Goal: Task Accomplishment & Management: Manage account settings

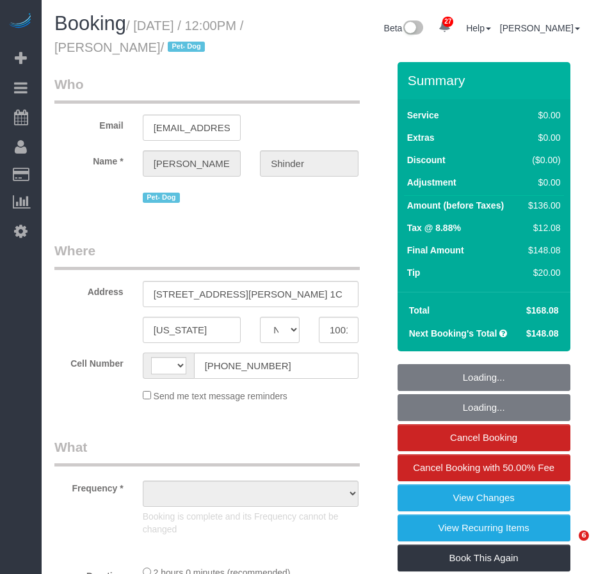
select select "NY"
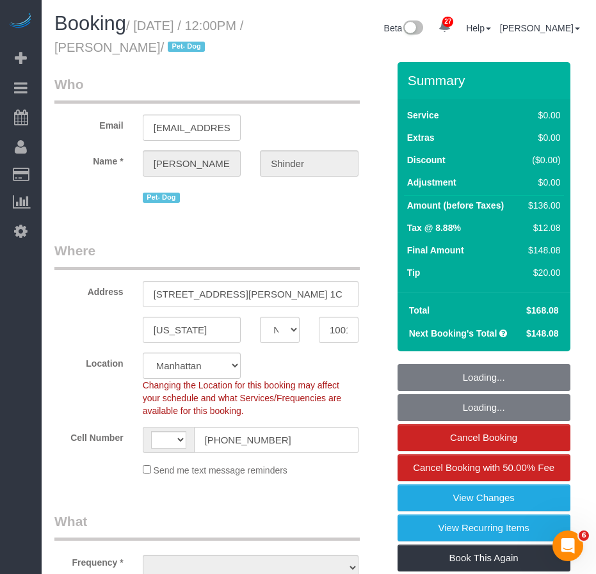
select select "object:584"
select select "string:US"
select select "spot1"
select select "number:89"
select select "number:90"
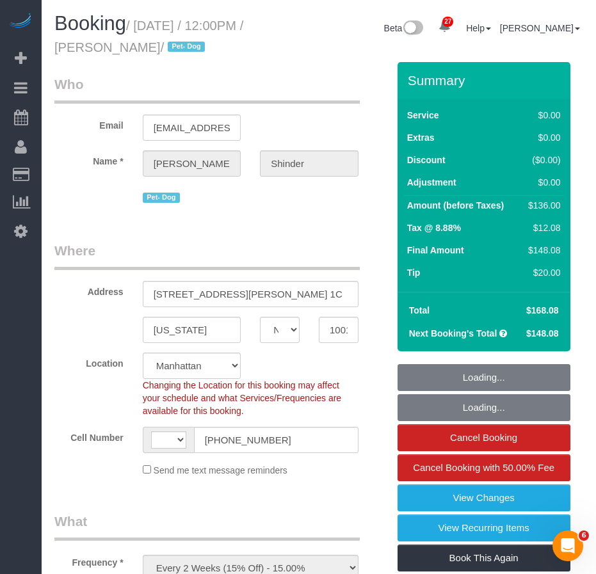
select select "number:13"
select select "number:5"
select select "string:stripe-pm_1Pyf034VGloSiKo7q90DMxe6"
select select "object:1526"
select select "1"
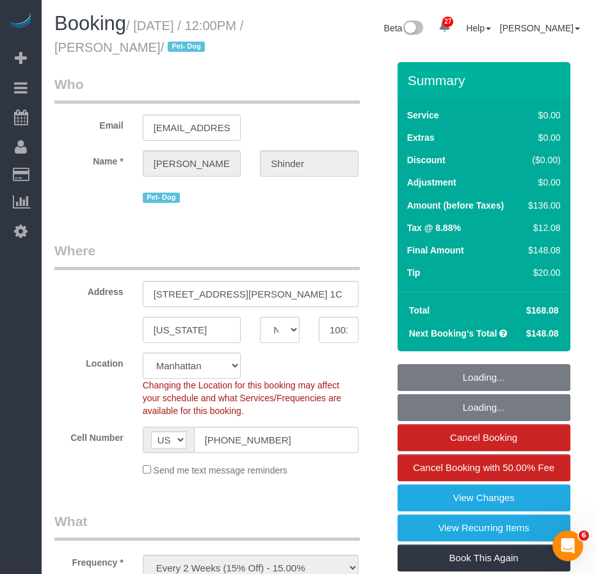
select select "1"
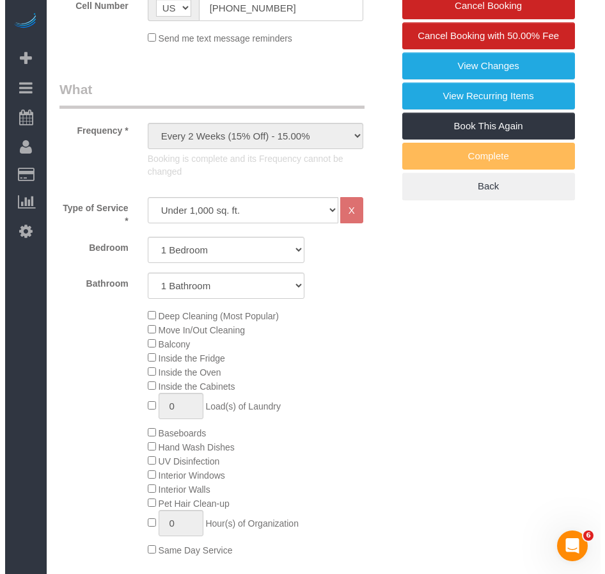
scroll to position [384, 0]
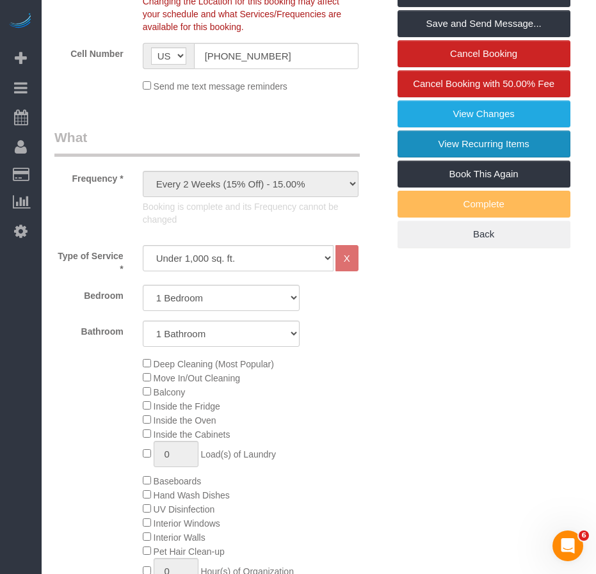
click at [491, 157] on link "View Recurring Items" at bounding box center [483, 144] width 173 height 27
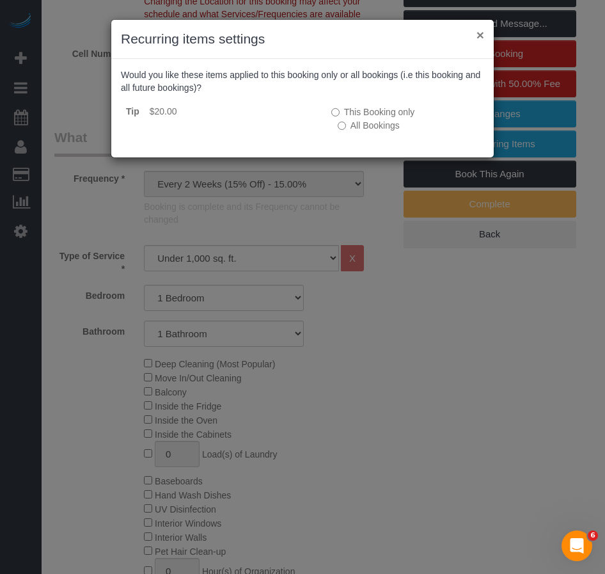
click at [479, 33] on button "×" at bounding box center [481, 34] width 8 height 13
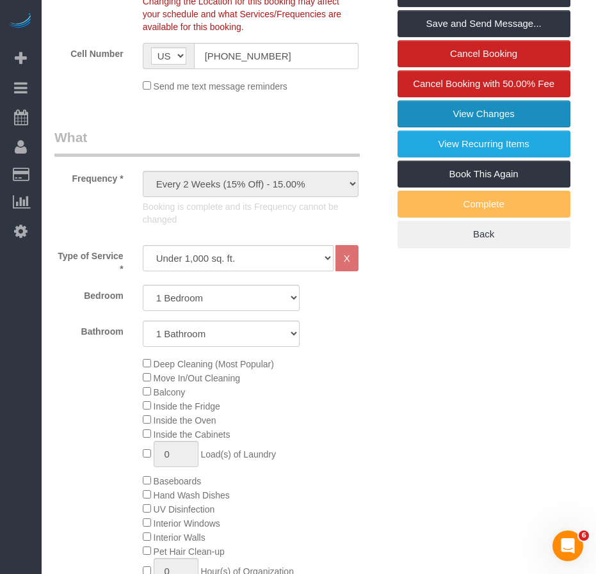
click at [436, 127] on link "View Changes" at bounding box center [483, 113] width 173 height 27
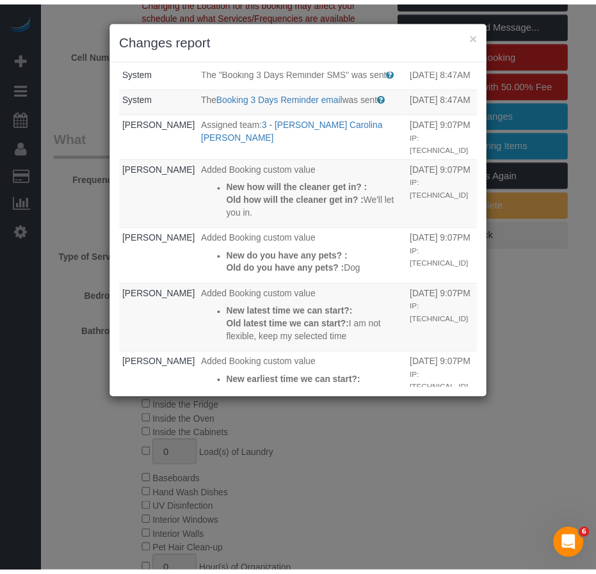
scroll to position [1095, 0]
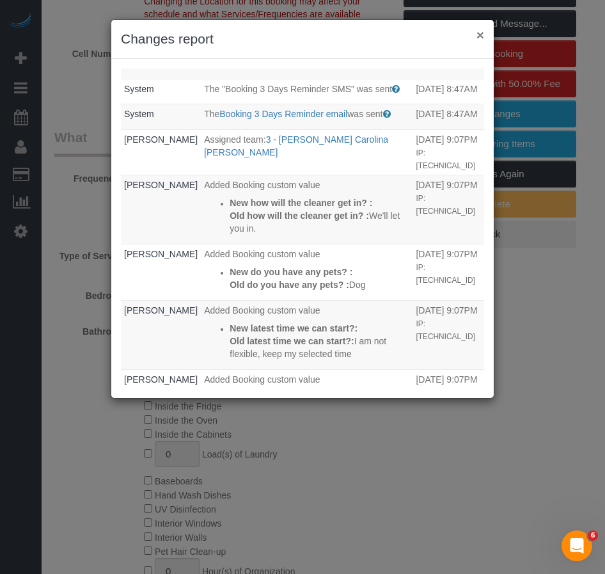
click at [481, 35] on button "×" at bounding box center [481, 34] width 8 height 13
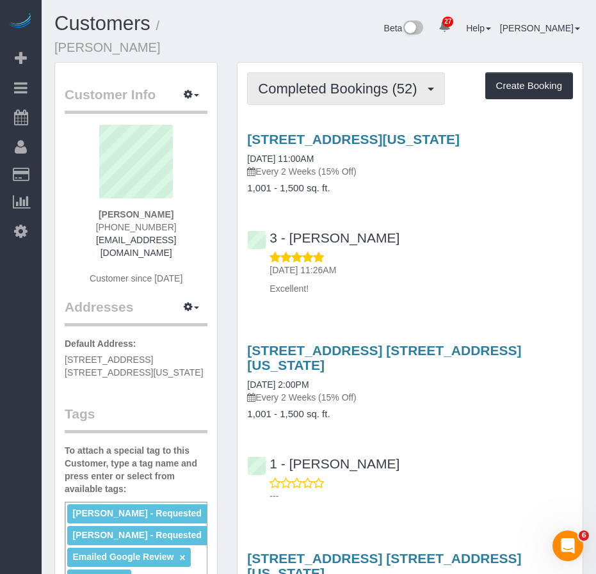
click at [337, 81] on span "Completed Bookings (52)" at bounding box center [340, 89] width 165 height 16
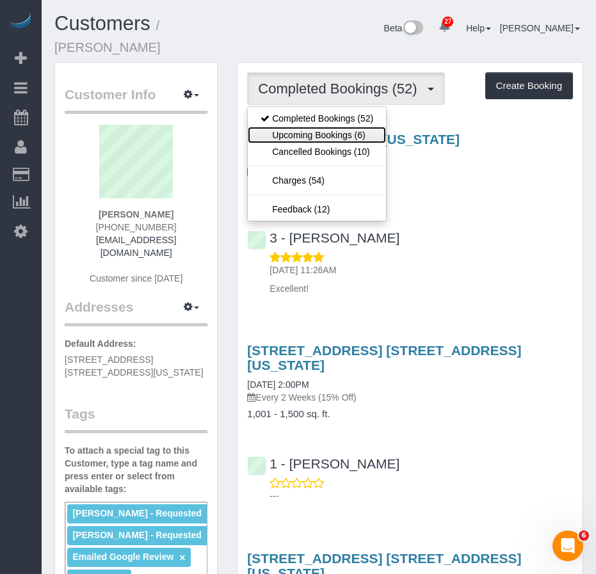
click at [319, 127] on link "Upcoming Bookings (6)" at bounding box center [317, 135] width 138 height 17
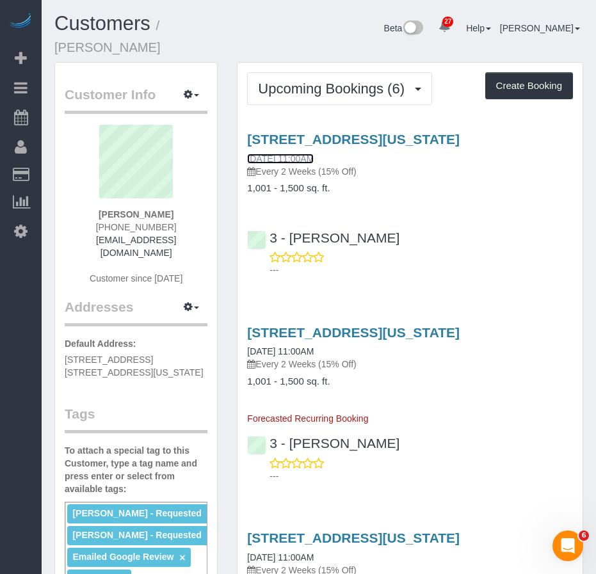
click at [305, 154] on link "09/26/2025 11:00AM" at bounding box center [280, 159] width 67 height 10
drag, startPoint x: 336, startPoint y: 141, endPoint x: 246, endPoint y: 142, distance: 89.6
click at [246, 142] on div "225 Cherry St, Apt 17e, New York, NY 10002 09/26/2025 11:00AM Every 2 Weeks (15…" at bounding box center [409, 163] width 345 height 62
copy link "09/26/2025 11:00AM"
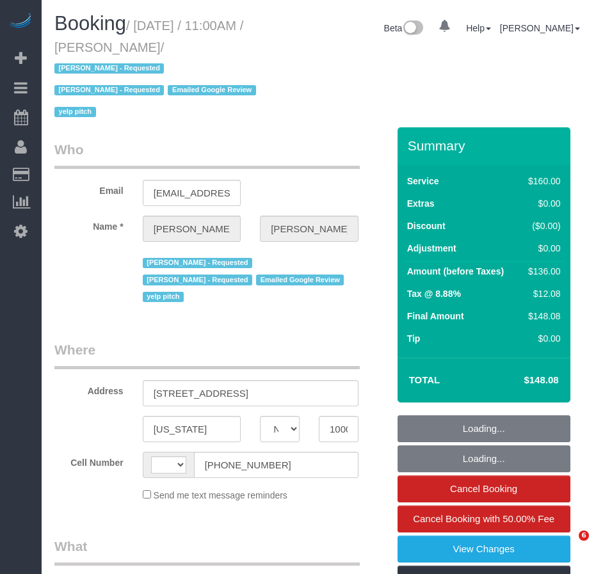
select select "NY"
select select "string:[GEOGRAPHIC_DATA]"
select select "object:1420"
select select "string:stripe-pm_1QRzRA4VGloSiKo7MxeDpcVH"
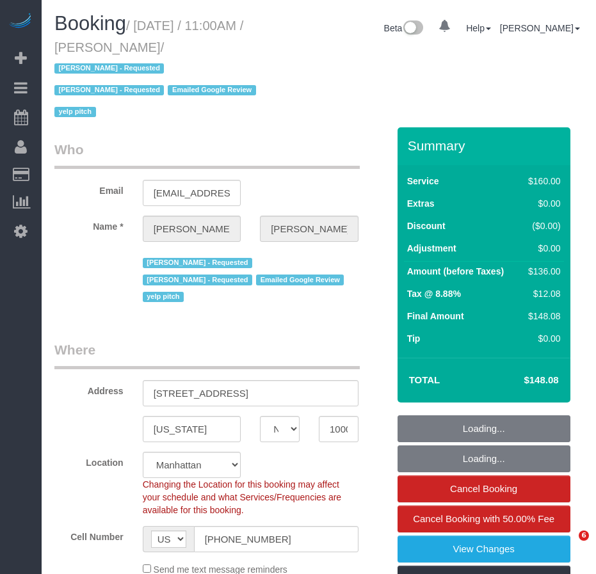
select select "spot1"
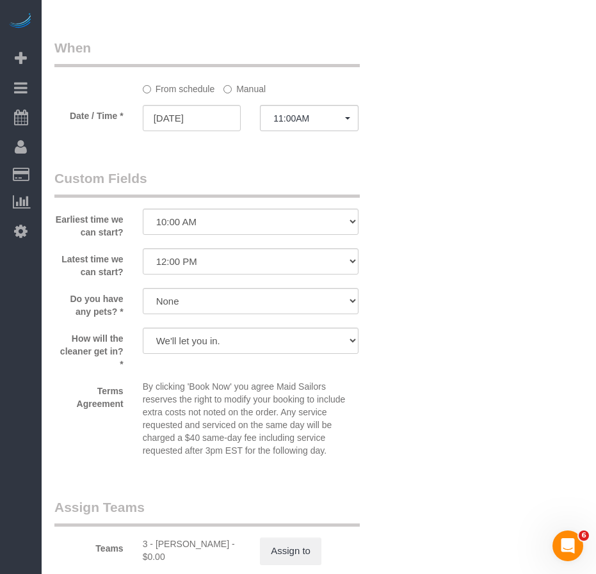
scroll to position [1137, 0]
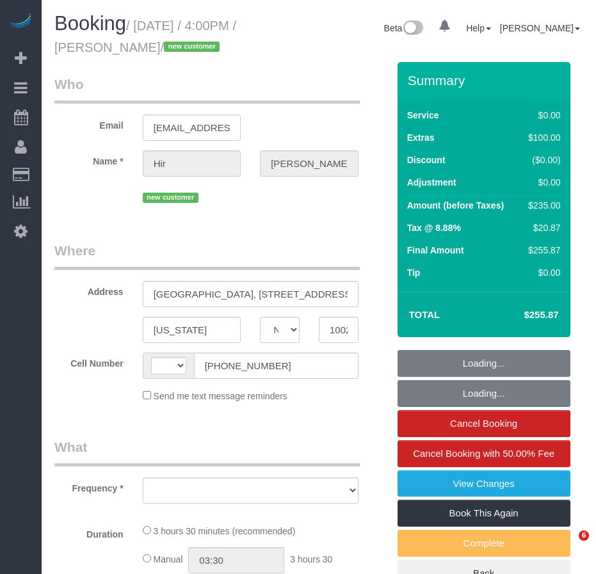
select select "NY"
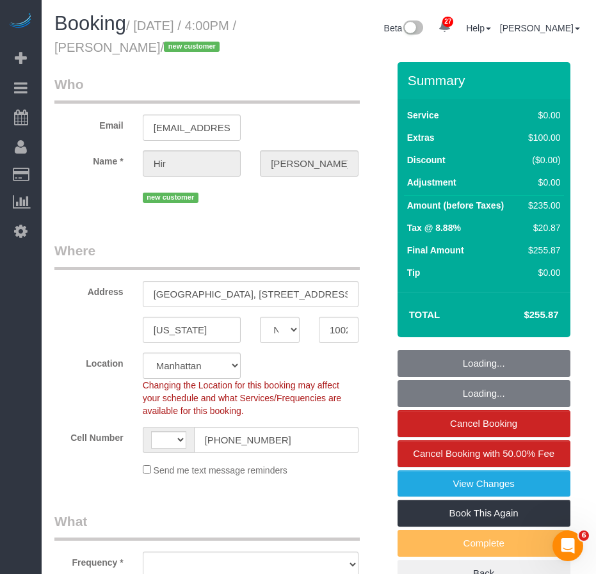
select select "string:stripe-pm_1SBN3J4VGloSiKo7x2w2Gpc4"
select select "1"
select select "number:89"
select select "number:90"
select select "number:15"
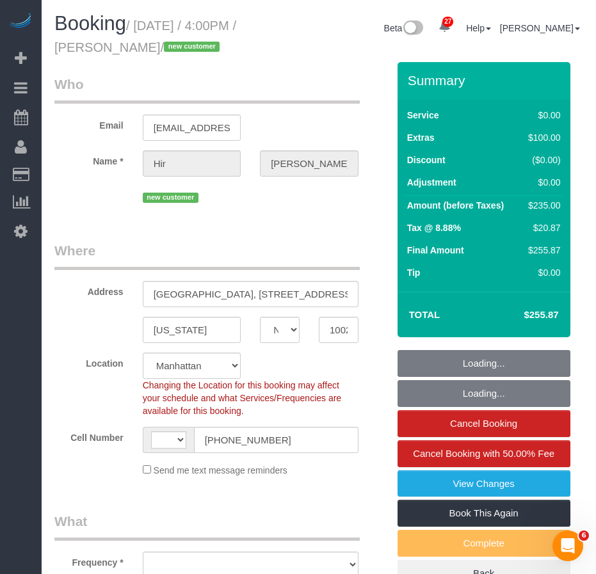
select select "number:5"
select select "string:US"
select select "object:1063"
select select "1"
select select "spot1"
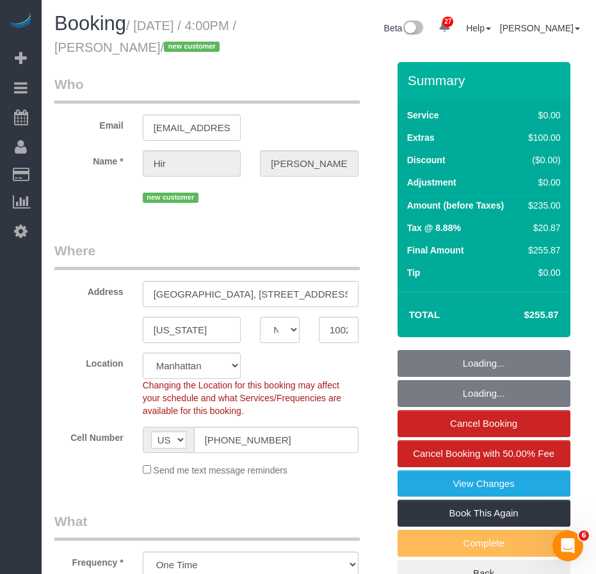
select select "object:1108"
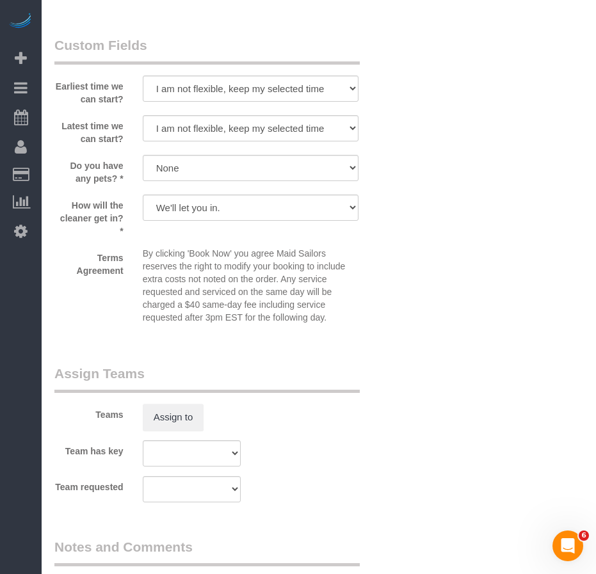
scroll to position [1389, 0]
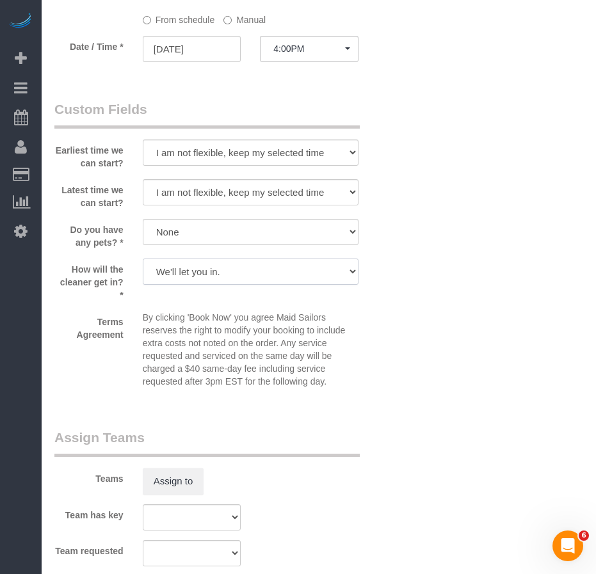
click at [249, 275] on select "We'll let you in. Doorman/Front Desk has the key. Other (Provide details)" at bounding box center [251, 272] width 216 height 26
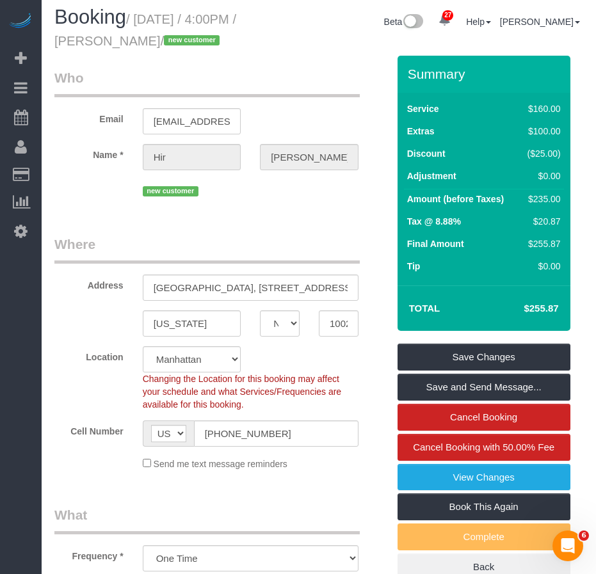
scroll to position [0, 0]
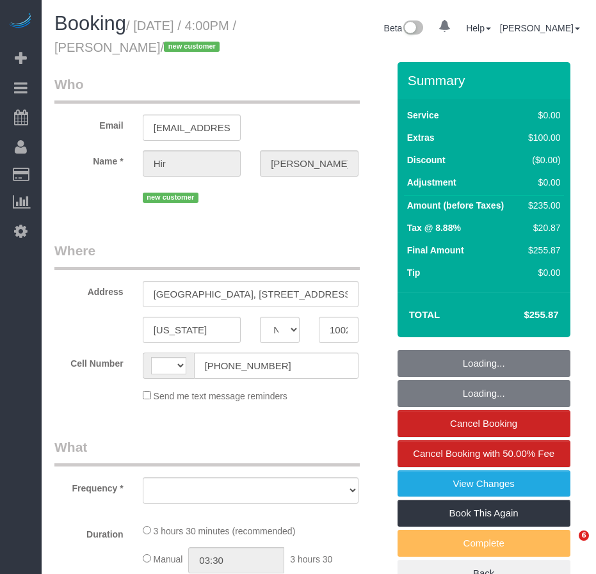
select select "NY"
select select "object:566"
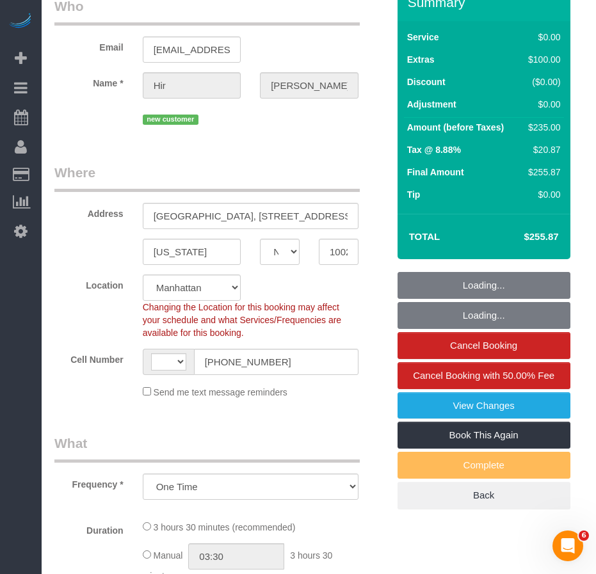
select select "string:stripe-pm_1SBN3J4VGloSiKo7x2w2Gpc4"
select select "1"
select select "number:89"
select select "number:90"
select select "number:15"
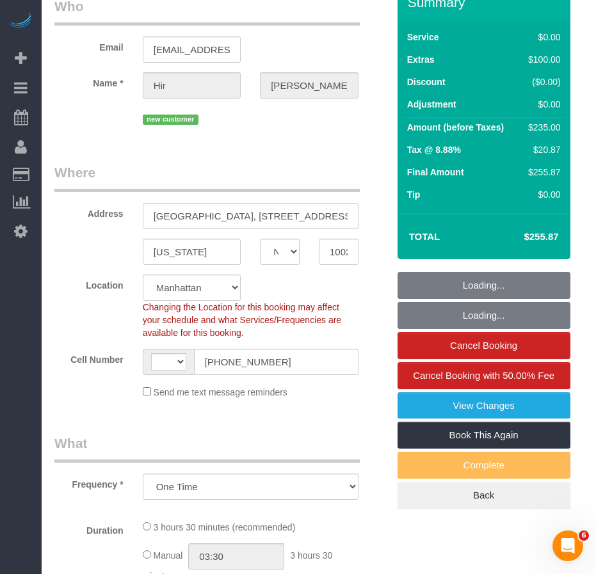
select select "number:5"
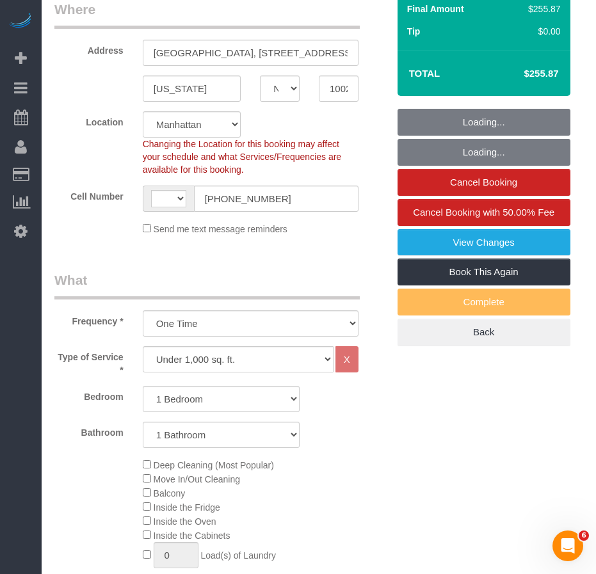
select select "object:1067"
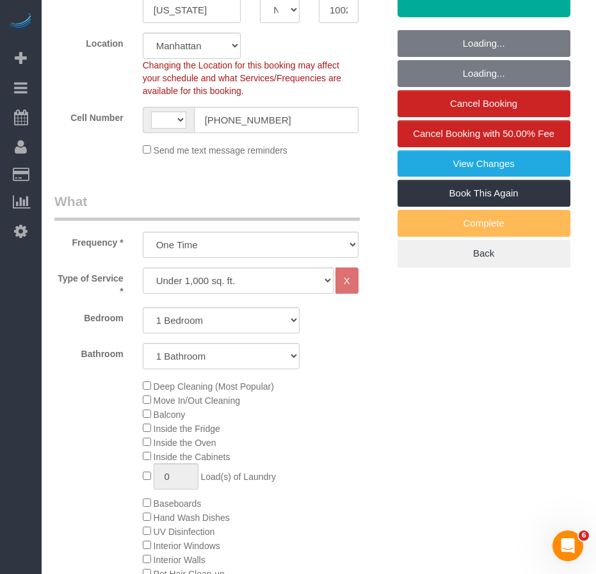
select select "string:US"
select select "spot1"
select select "1"
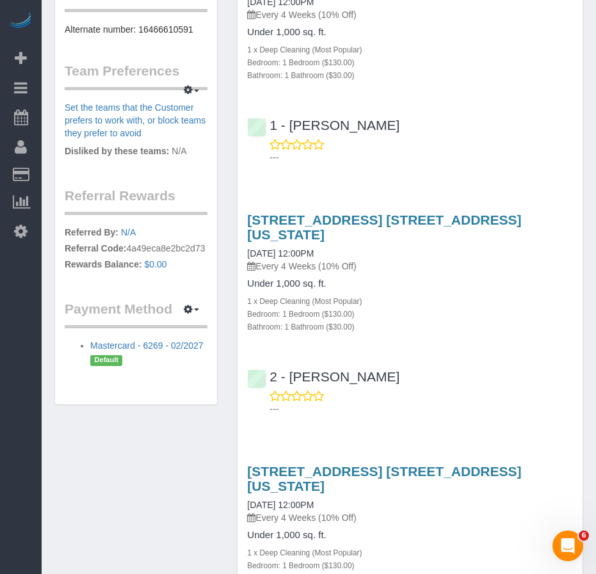
scroll to position [704, 0]
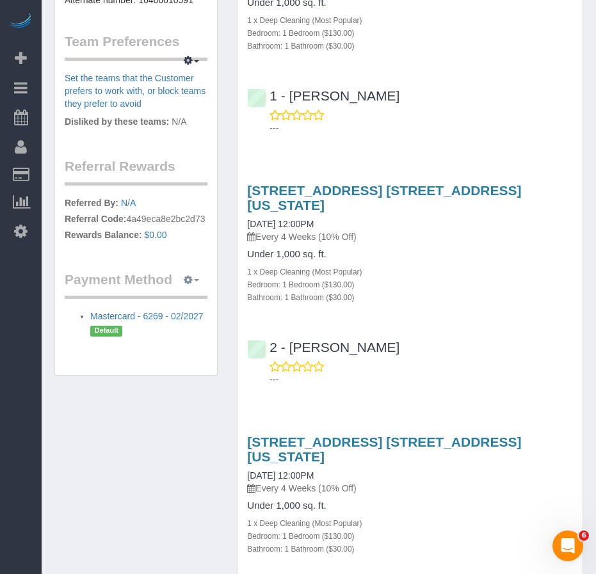
click at [194, 281] on span "button" at bounding box center [196, 280] width 5 height 3
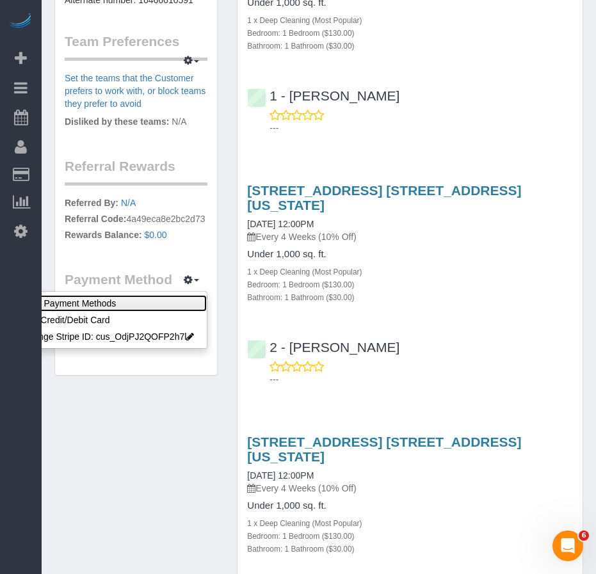
click at [102, 303] on link "View Payment Methods" at bounding box center [109, 303] width 198 height 17
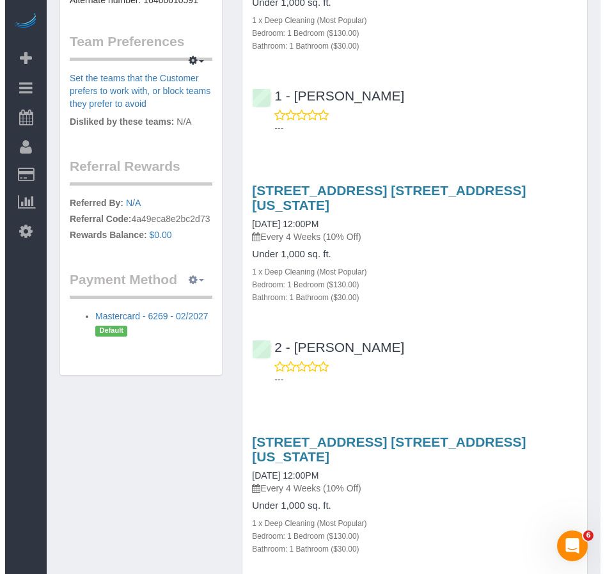
scroll to position [689, 0]
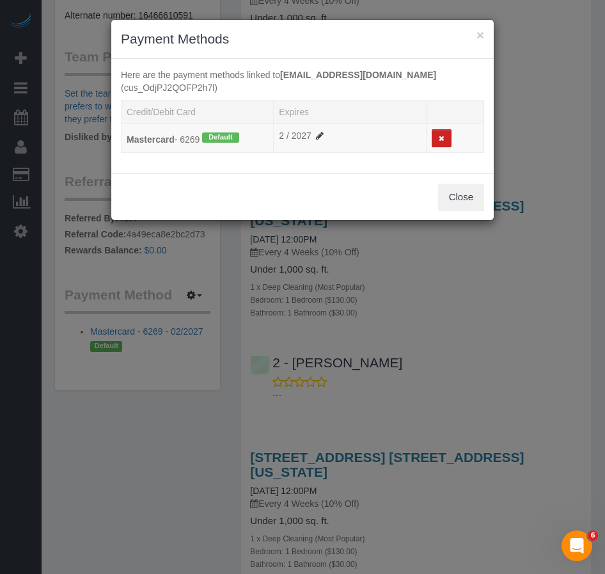
click at [195, 278] on div "× Payment Methods Here are the payment methods linked to dkupf@yahoo.com (cus_O…" at bounding box center [302, 287] width 605 height 574
click at [481, 35] on button "×" at bounding box center [481, 34] width 8 height 13
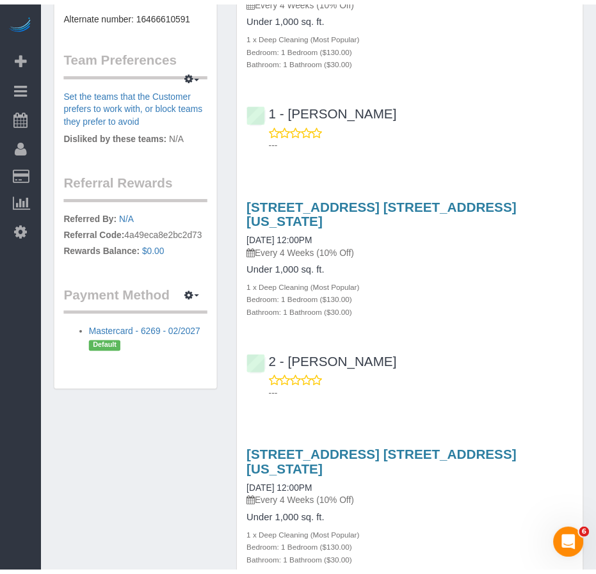
scroll to position [704, 0]
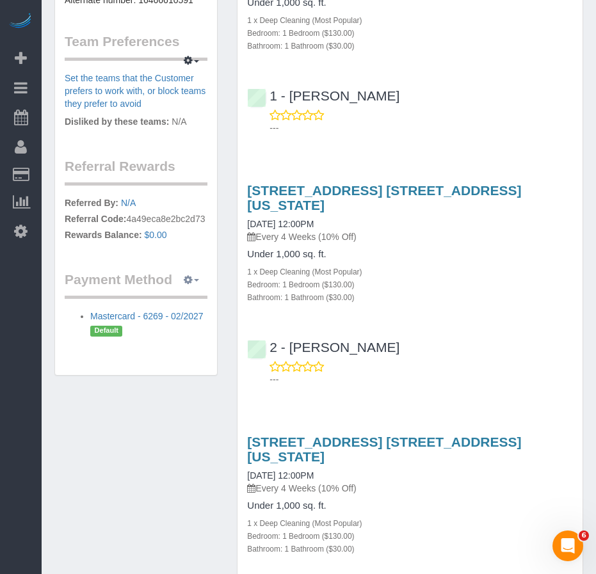
click at [198, 283] on button "button" at bounding box center [191, 280] width 32 height 20
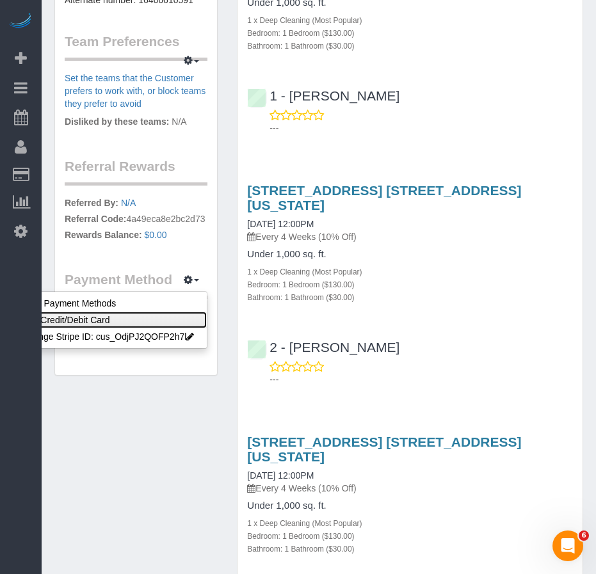
click at [93, 319] on link "Add Credit/Debit Card" at bounding box center [109, 320] width 198 height 17
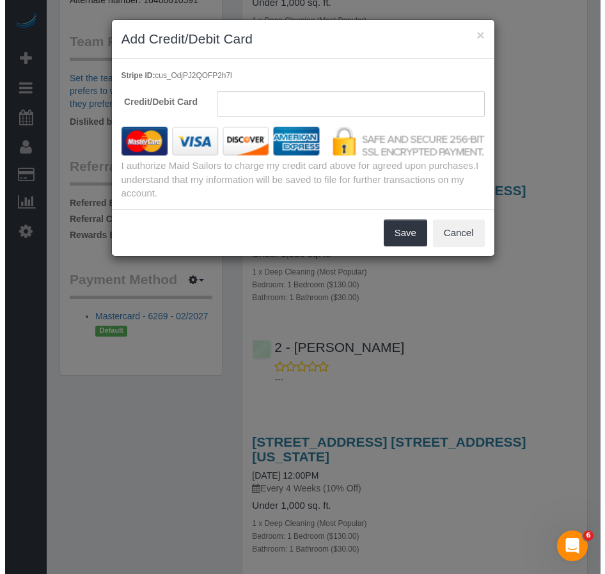
scroll to position [689, 0]
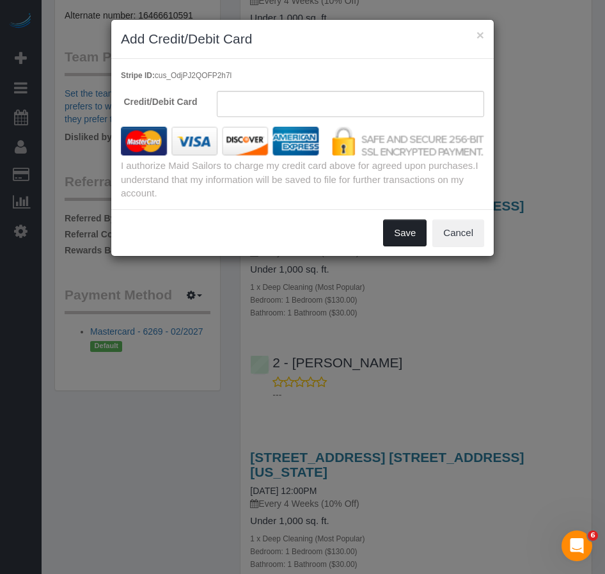
click at [399, 237] on button "Save" at bounding box center [405, 232] width 44 height 27
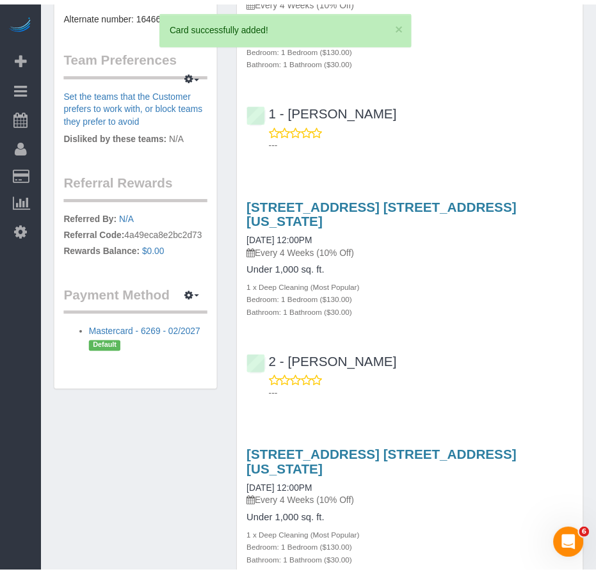
scroll to position [704, 0]
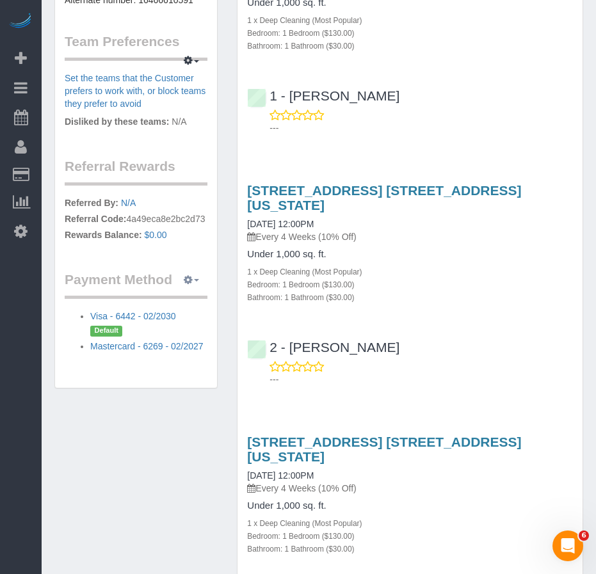
click at [192, 283] on icon "button" at bounding box center [188, 280] width 9 height 8
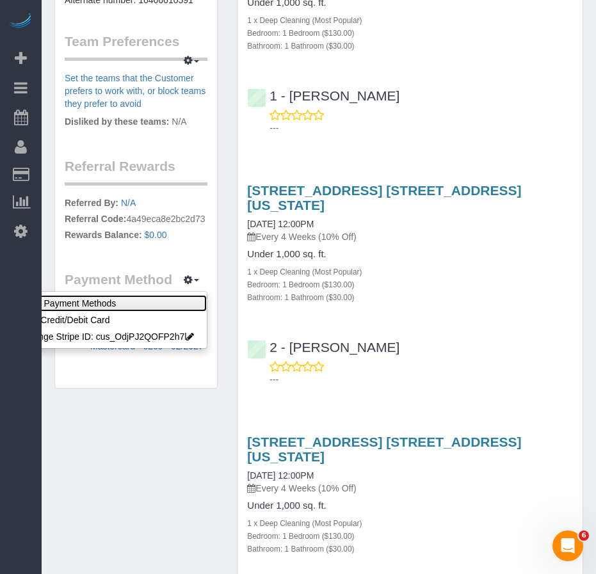
click at [87, 303] on link "View Payment Methods" at bounding box center [109, 303] width 198 height 17
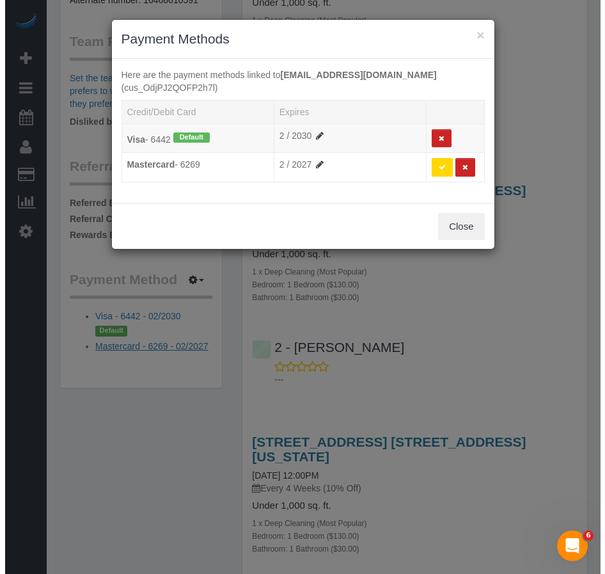
scroll to position [689, 0]
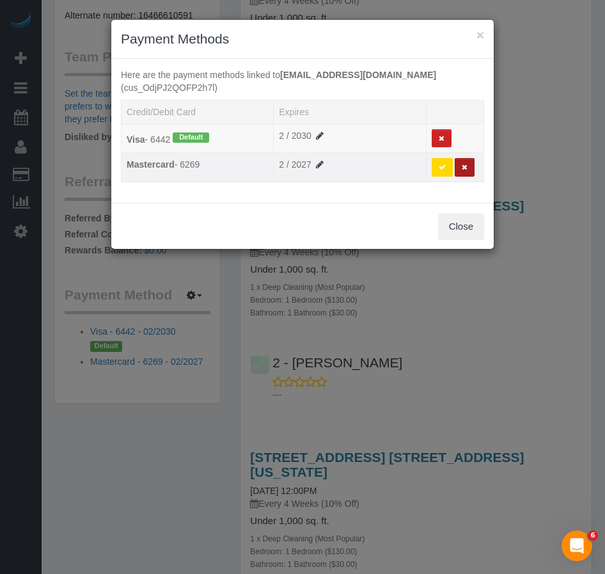
click at [466, 164] on icon at bounding box center [465, 167] width 6 height 7
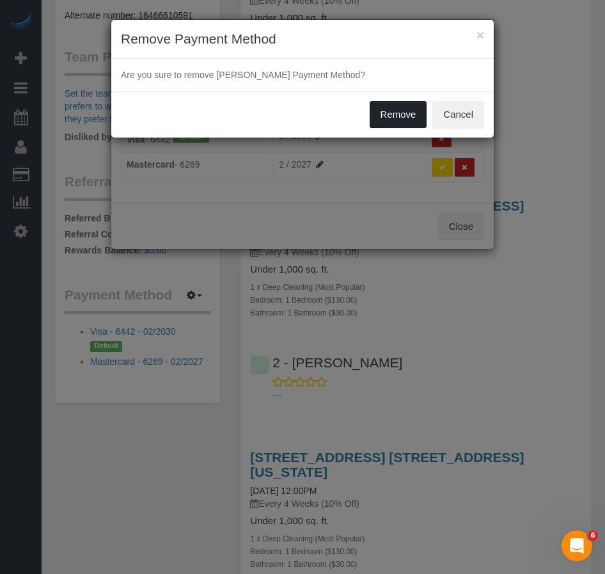
click at [392, 113] on button "Remove" at bounding box center [399, 114] width 58 height 27
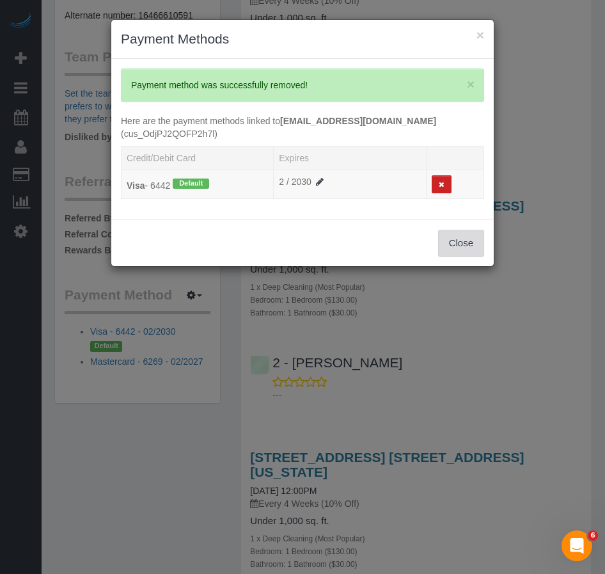
click at [461, 230] on button "Close" at bounding box center [461, 243] width 46 height 27
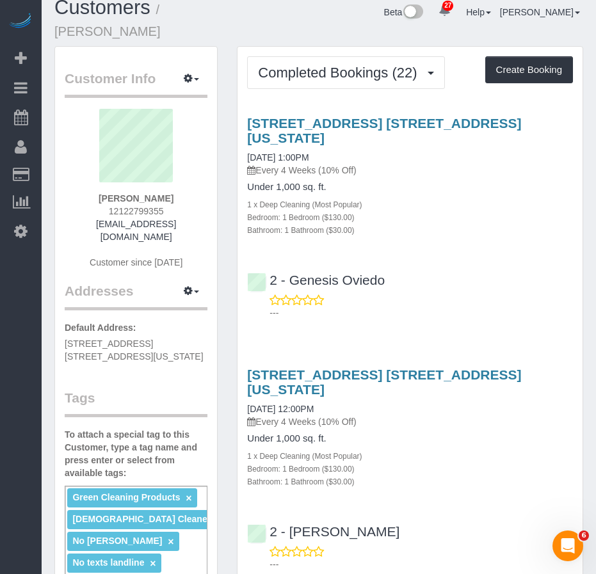
scroll to position [0, 0]
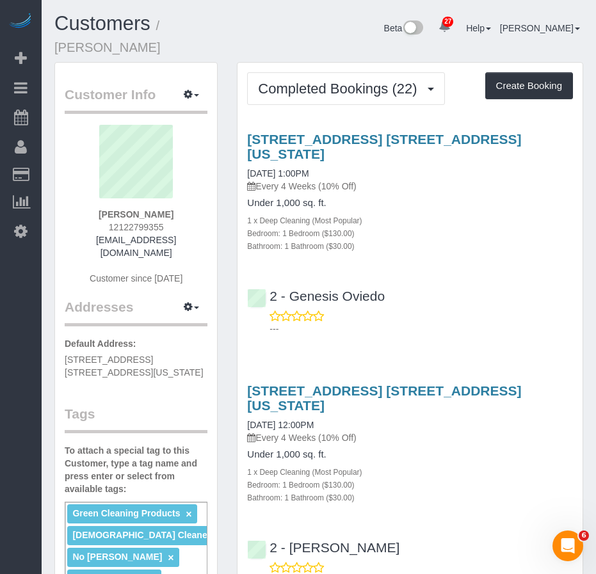
click at [175, 385] on div "Customer Info Edit Contact Info Send Message Email Preferences Special Sales Ta…" at bounding box center [136, 571] width 162 height 1016
drag, startPoint x: 99, startPoint y: 212, endPoint x: 175, endPoint y: 213, distance: 75.5
click at [175, 213] on div "David Kupferberg 12122799355 dkupf@yahoo.com Customer since 2023" at bounding box center [136, 211] width 143 height 173
copy strong "David Kupferberg"
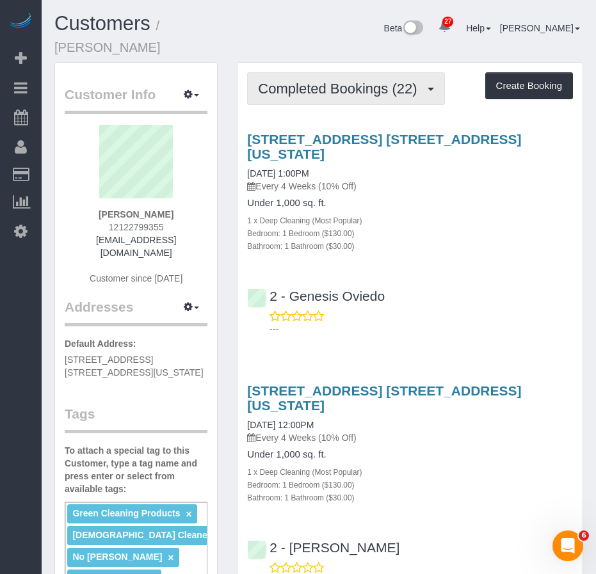
click at [339, 88] on span "Completed Bookings (22)" at bounding box center [340, 89] width 165 height 16
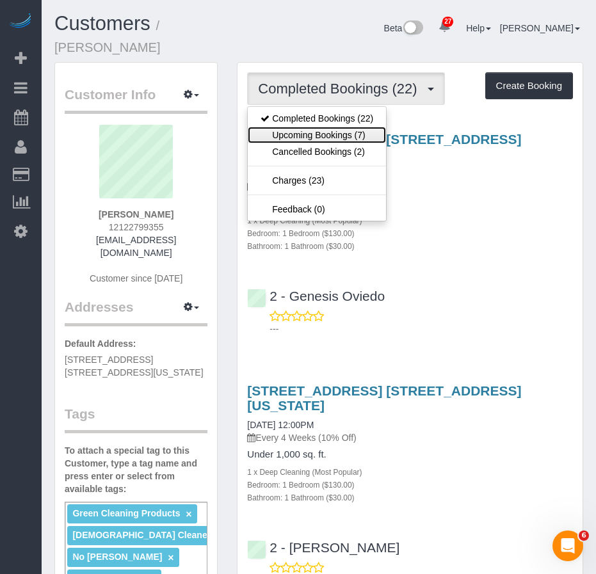
click at [308, 130] on link "Upcoming Bookings (7)" at bounding box center [317, 135] width 138 height 17
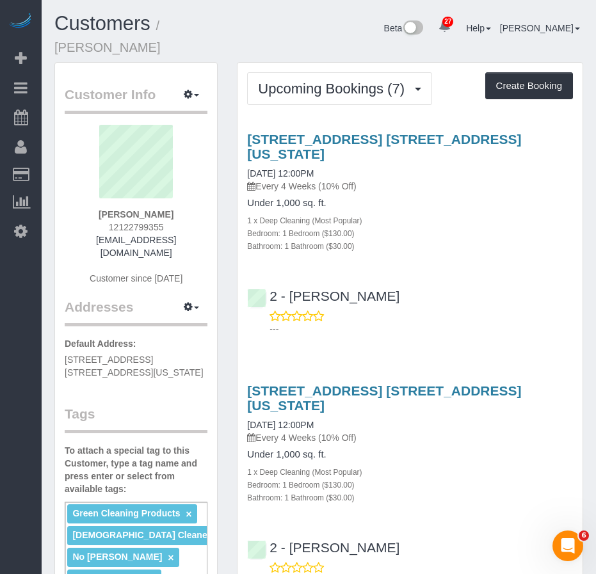
drag, startPoint x: 337, startPoint y: 172, endPoint x: 244, endPoint y: 171, distance: 93.4
click at [244, 171] on div "484 West 43rd Street, Apt. 45q, New York, NY 10036 09/27/2025 12:00PM Every 4 W…" at bounding box center [409, 192] width 345 height 120
drag, startPoint x: 446, startPoint y: 191, endPoint x: 415, endPoint y: 187, distance: 31.6
click at [446, 191] on p "Every 4 Weeks (10% Off)" at bounding box center [410, 186] width 326 height 13
drag, startPoint x: 337, startPoint y: 173, endPoint x: 247, endPoint y: 173, distance: 90.2
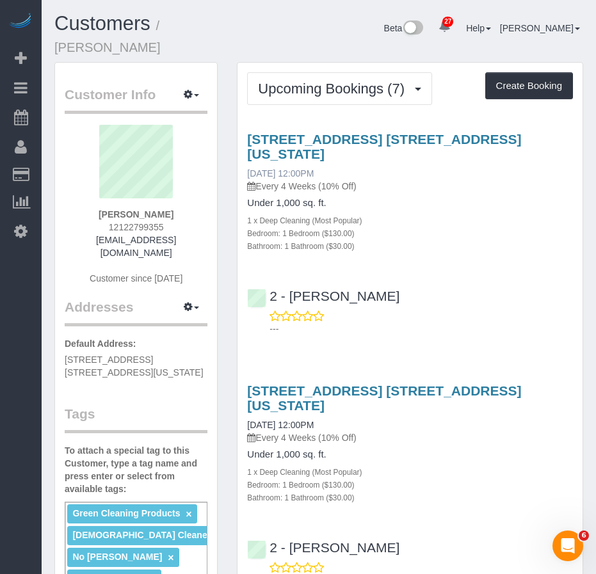
click at [247, 173] on div "484 West 43rd Street, Apt. 45q, New York, NY 10036 09/27/2025 12:00PM Every 4 W…" at bounding box center [410, 162] width 326 height 61
copy link "09/27/2025 12:00PM"
click at [290, 173] on link "09/27/2025 12:00PM" at bounding box center [280, 173] width 67 height 10
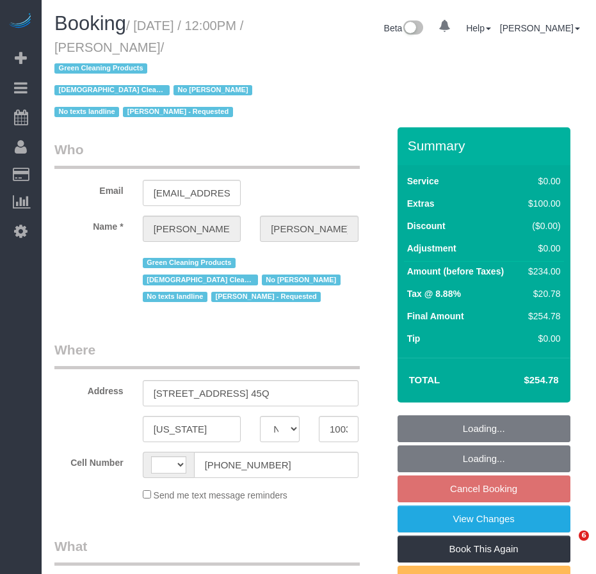
select select "NY"
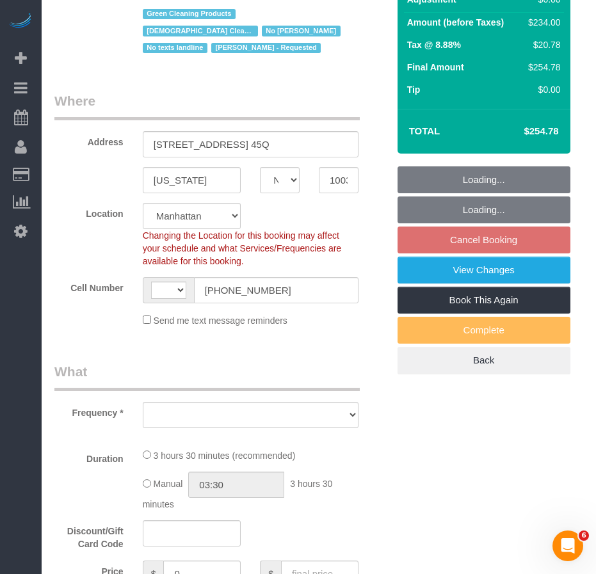
select select "1"
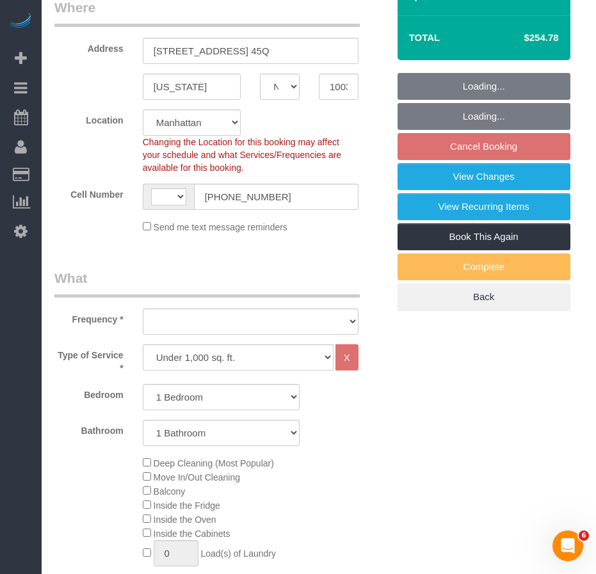
select select "string:US"
select select "object:943"
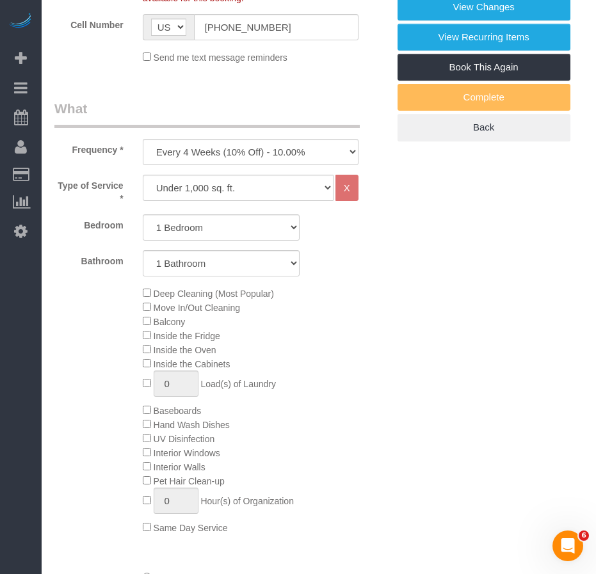
select select "spot5"
select select "object:1529"
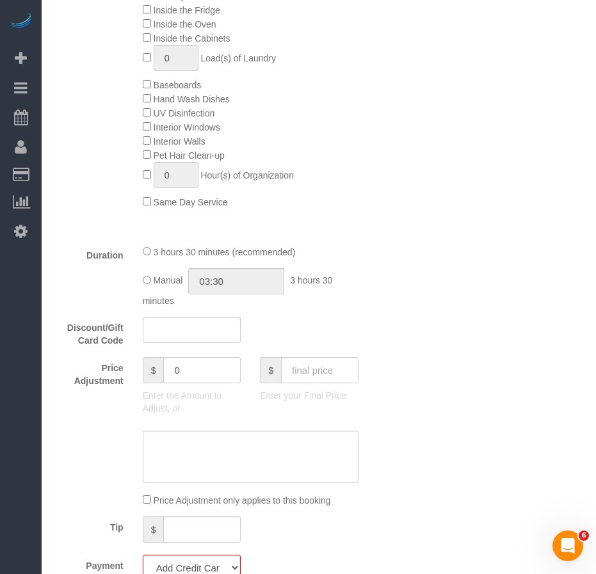
select select "number:89"
select select "number:90"
select select "number:15"
select select "number:5"
select select "1"
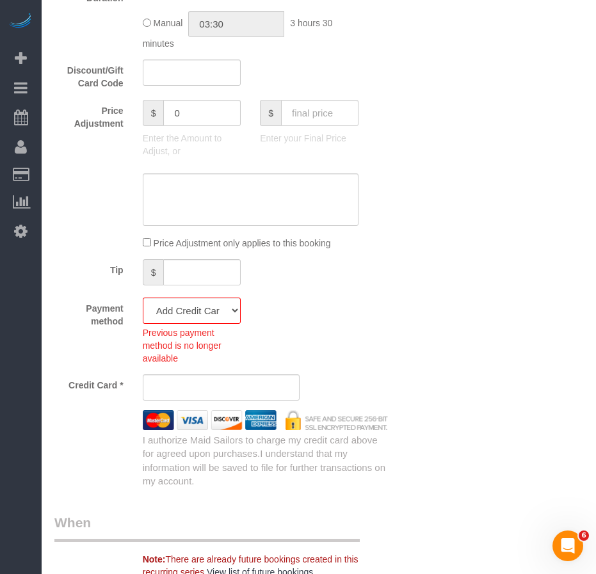
scroll to position [1095, 0]
click at [233, 310] on select "Visa - 6442 - 02/2030 (Default) Add Credit Card ─────────────── Cash Check Payp…" at bounding box center [192, 310] width 99 height 26
select select "string:stripe-pm_1SBOIi4VGloSiKo7Y2vR3uI4"
click at [143, 297] on select "Visa - 6442 - 02/2030 (Default) Add Credit Card ─────────────── Cash Check Payp…" at bounding box center [192, 310] width 99 height 26
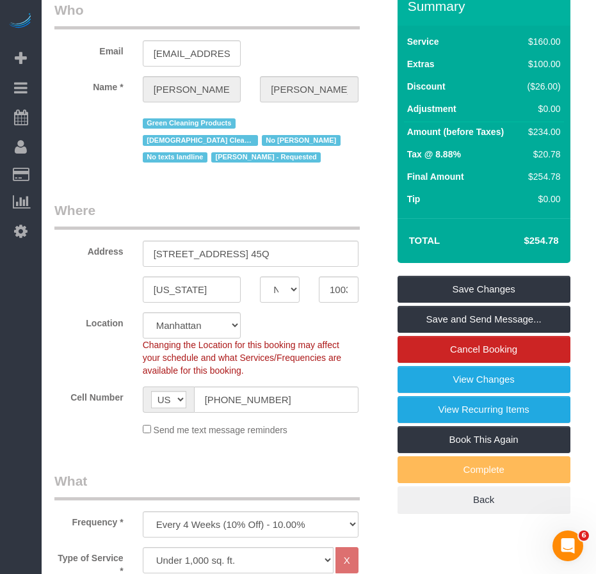
scroll to position [136, 0]
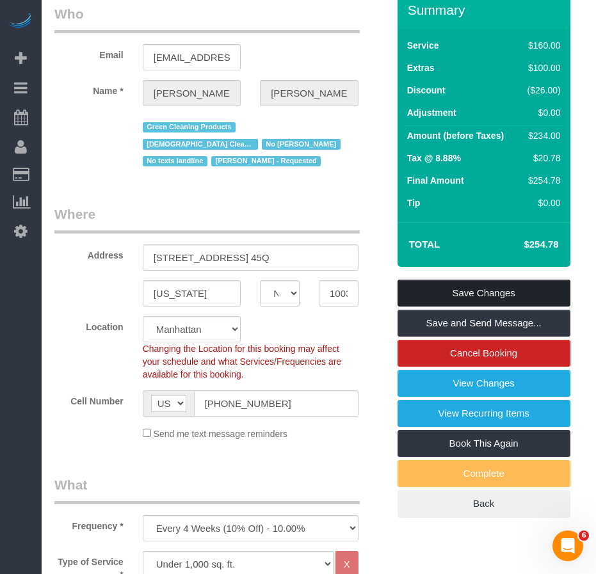
click at [426, 291] on link "Save Changes" at bounding box center [483, 293] width 173 height 27
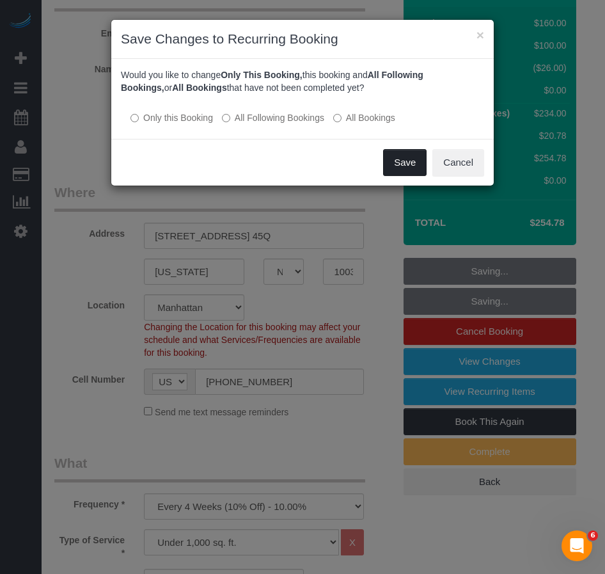
click at [403, 162] on button "Save" at bounding box center [405, 162] width 44 height 27
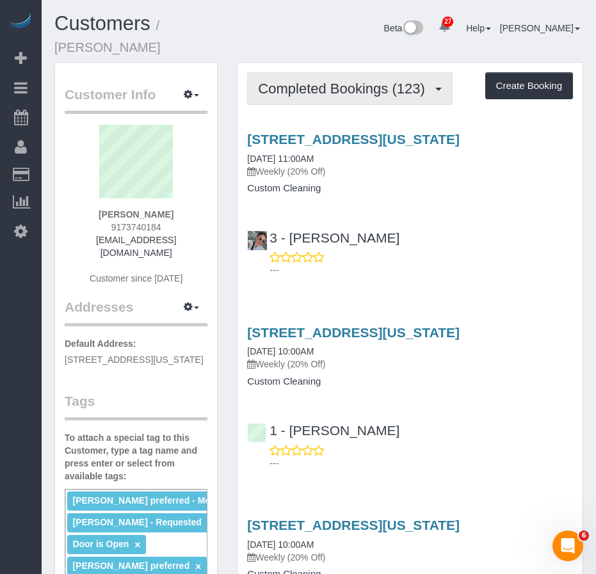
click at [331, 93] on span "Completed Bookings (123)" at bounding box center [344, 89] width 173 height 16
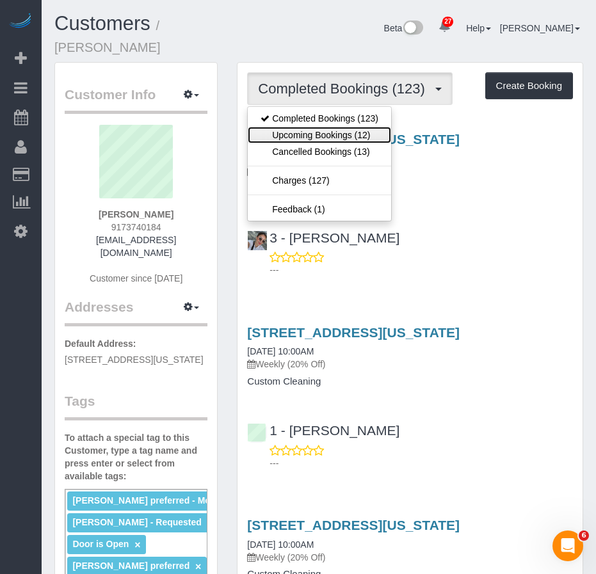
click at [321, 130] on link "Upcoming Bookings (12)" at bounding box center [319, 135] width 143 height 17
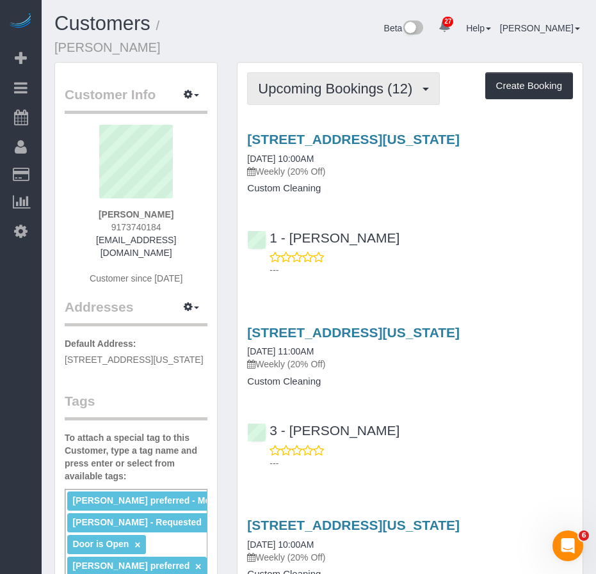
click at [301, 91] on span "Upcoming Bookings (12)" at bounding box center [338, 89] width 161 height 16
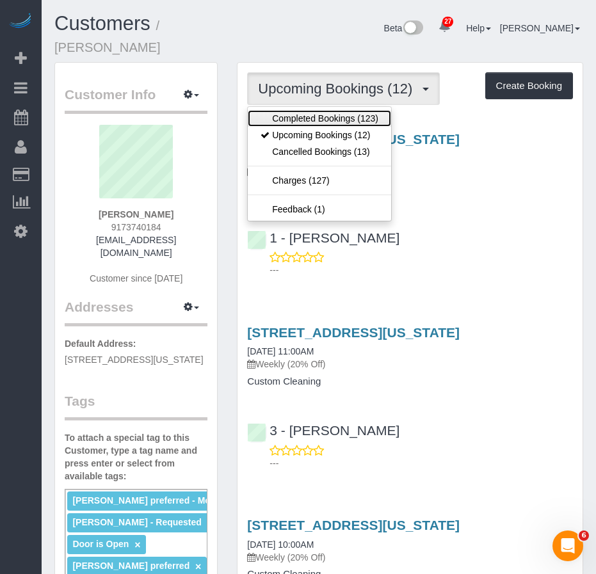
click at [295, 116] on link "Completed Bookings (123)" at bounding box center [319, 118] width 143 height 17
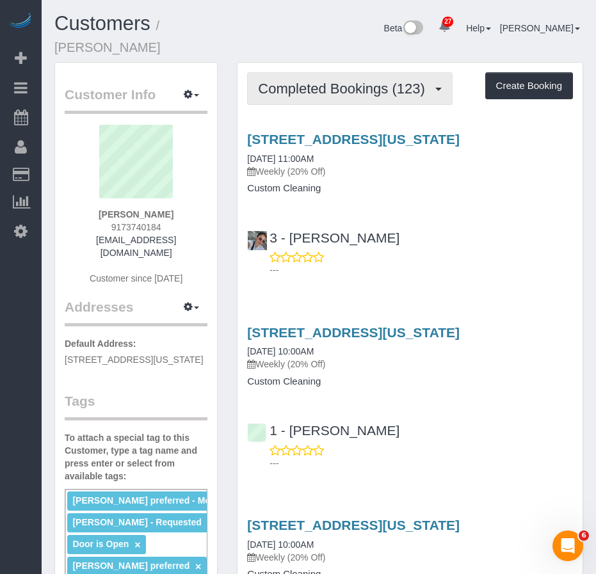
click at [323, 90] on span "Completed Bookings (123)" at bounding box center [344, 89] width 173 height 16
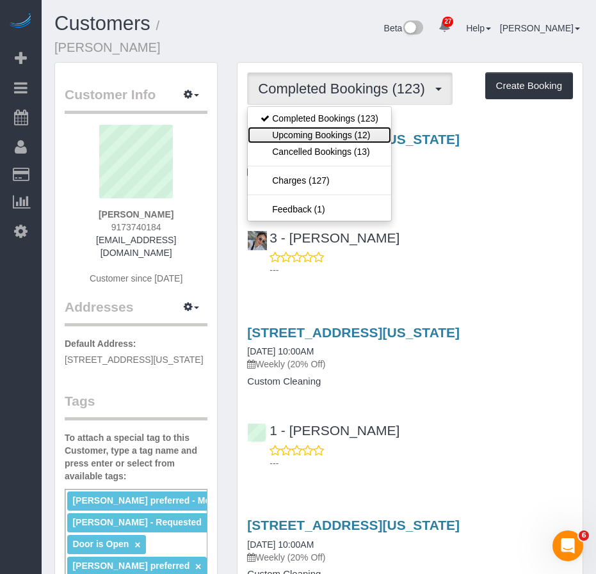
click at [315, 132] on link "Upcoming Bookings (12)" at bounding box center [319, 135] width 143 height 17
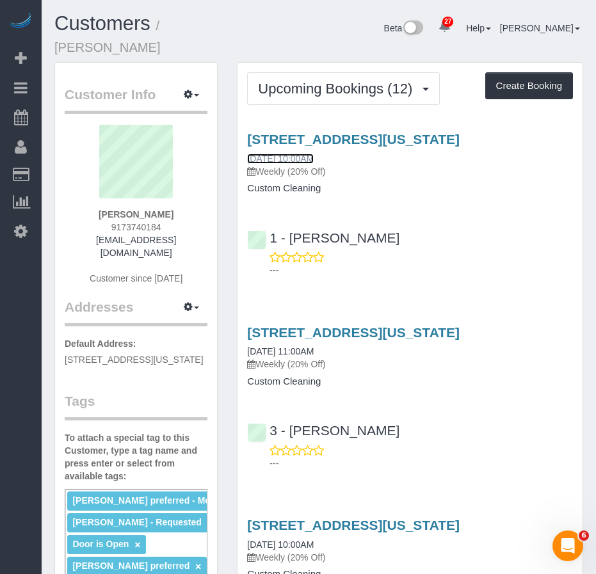
click at [271, 157] on link "[DATE] 10:00AM" at bounding box center [280, 159] width 67 height 10
drag, startPoint x: 337, startPoint y: 159, endPoint x: 246, endPoint y: 155, distance: 90.3
click at [246, 155] on div "[STREET_ADDRESS][US_STATE] [DATE] 10:00AM Weekly (20% Off) Custom Cleaning" at bounding box center [409, 163] width 345 height 62
copy link "[DATE] 10:00AM"
drag, startPoint x: 176, startPoint y: 216, endPoint x: 99, endPoint y: 216, distance: 77.4
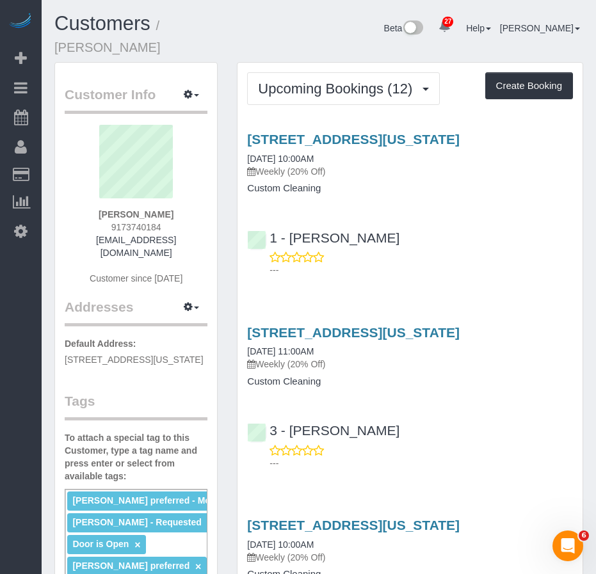
click at [99, 216] on div "[PERSON_NAME] 9173740184 [EMAIL_ADDRESS][DOMAIN_NAME] Customer since [DATE]" at bounding box center [136, 211] width 143 height 173
copy strong "[PERSON_NAME]"
drag, startPoint x: 393, startPoint y: 243, endPoint x: 289, endPoint y: 243, distance: 104.3
click at [289, 243] on div "1 - [PERSON_NAME] ---" at bounding box center [409, 248] width 345 height 58
copy link "[PERSON_NAME]"
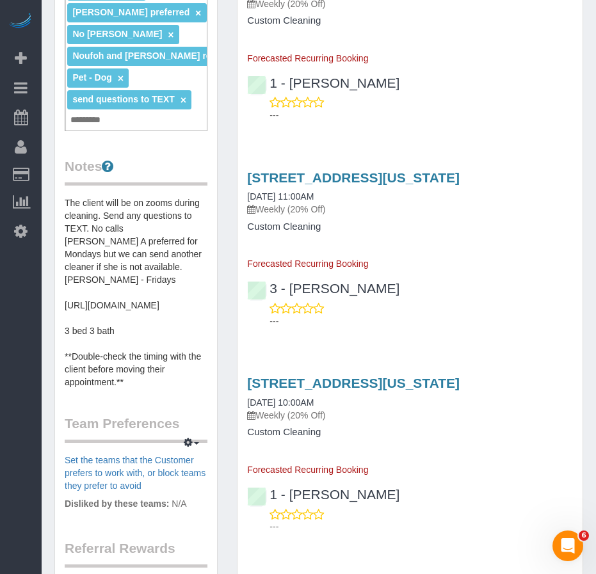
scroll to position [576, 0]
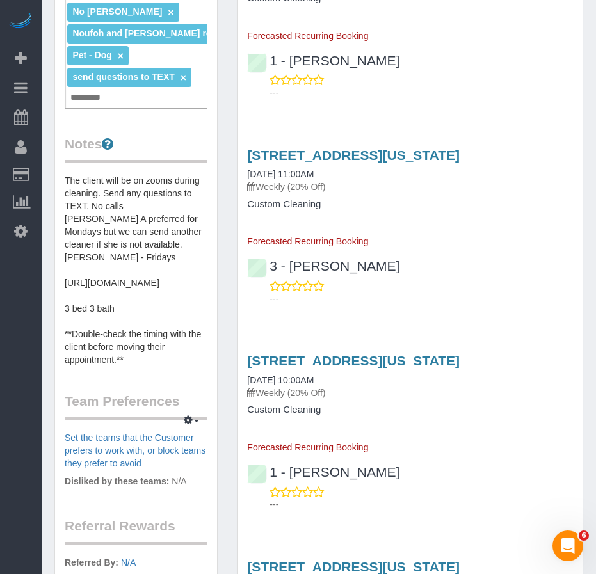
click at [141, 366] on pre "The client will be on zooms during cleaning. Send any questions to TEXT. No cal…" at bounding box center [136, 270] width 143 height 192
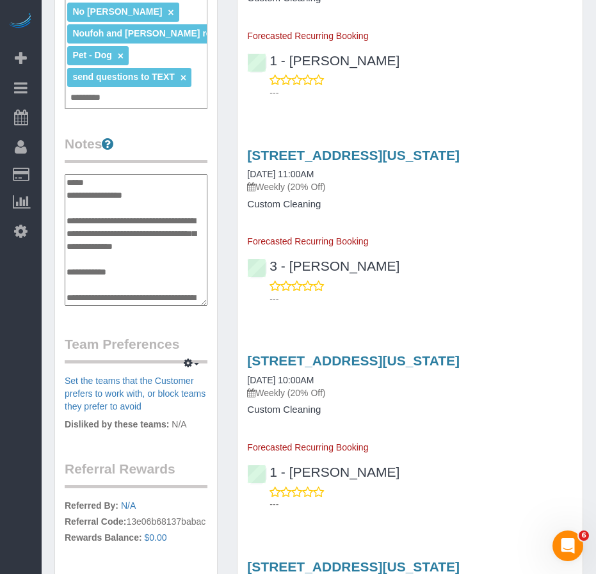
scroll to position [102, 0]
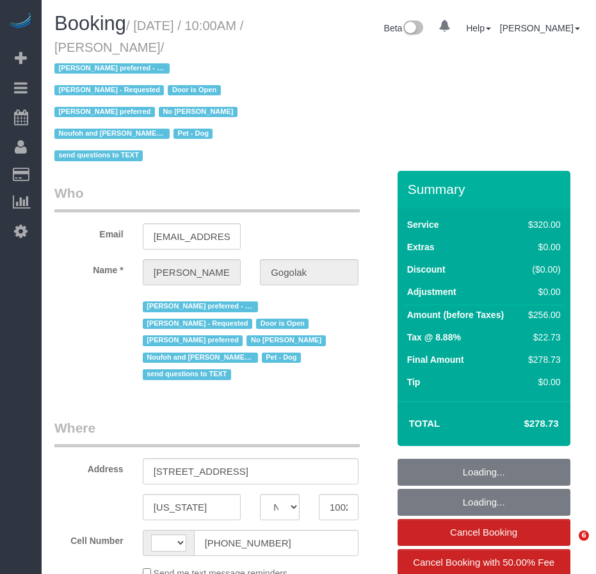
select select "NY"
select select "object:525"
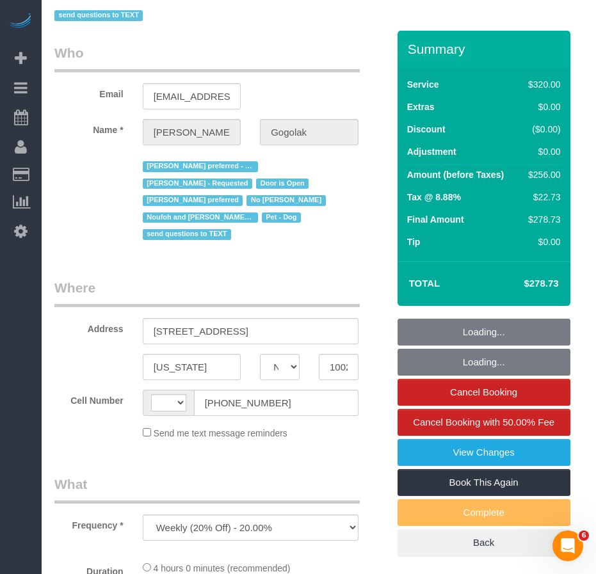
select select "string:stripe-pm_1P0RUk4VGloSiKo71VMZMWZt"
select select "240"
select select "string:[GEOGRAPHIC_DATA]"
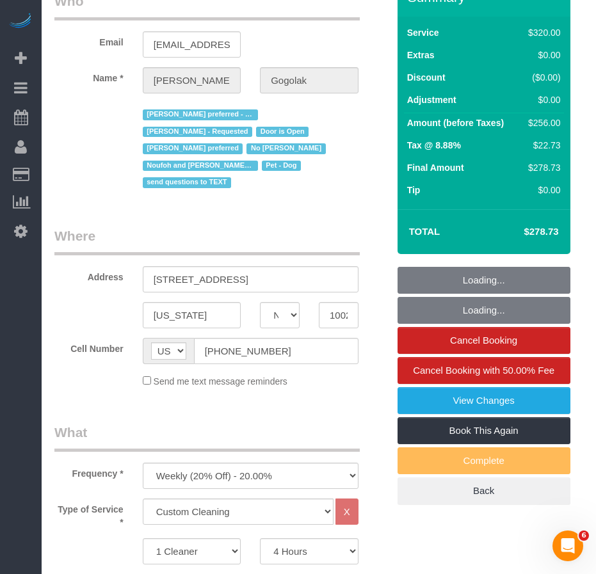
select select "spot1"
select select "number:58"
select select "number:76"
select select "number:13"
select select "number:5"
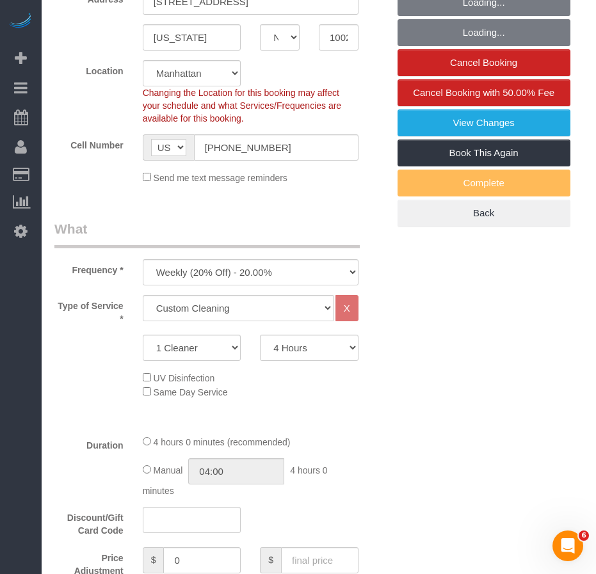
select select "object:1565"
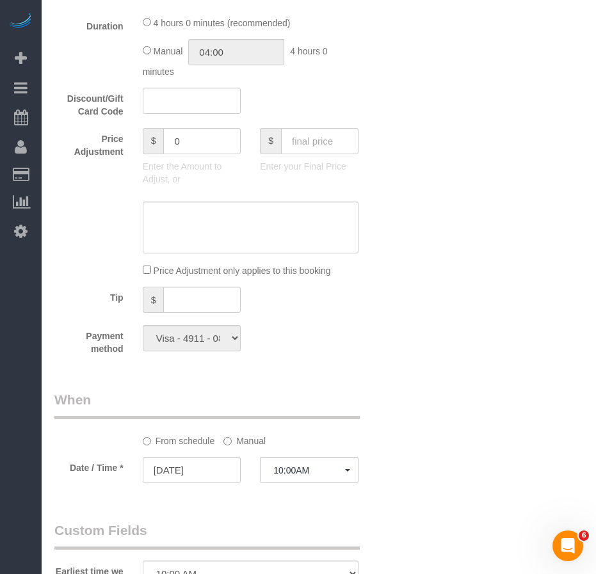
scroll to position [1024, 0]
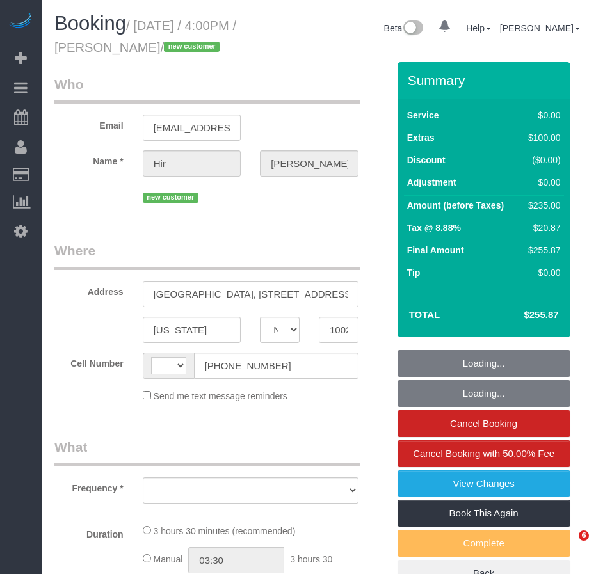
select select "NY"
select select "object:566"
select select "string:stripe-pm_1SBN3J4VGloSiKo7x2w2Gpc4"
select select "string:[GEOGRAPHIC_DATA]"
select select "spot1"
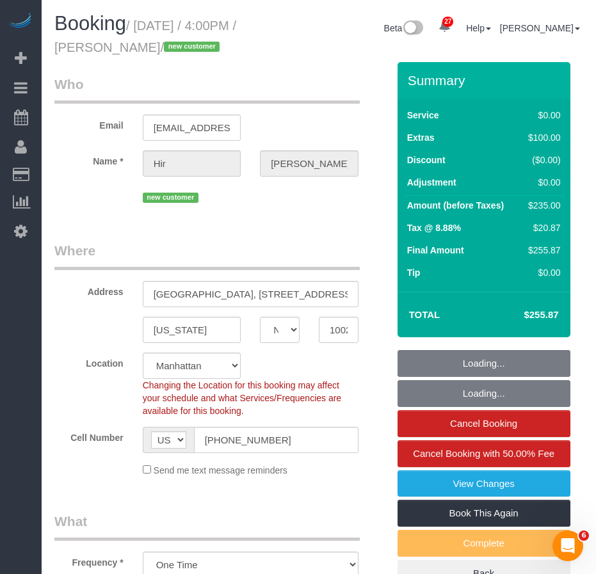
select select "1"
select select "number:89"
select select "number:90"
select select "number:15"
select select "number:5"
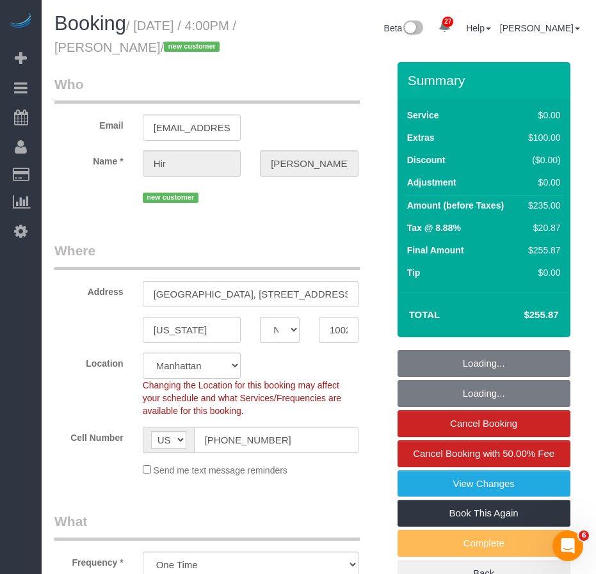
select select "object:1072"
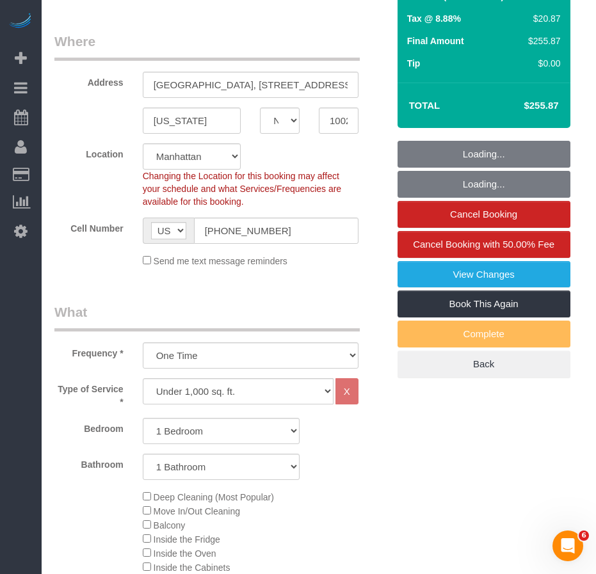
select select "spot46"
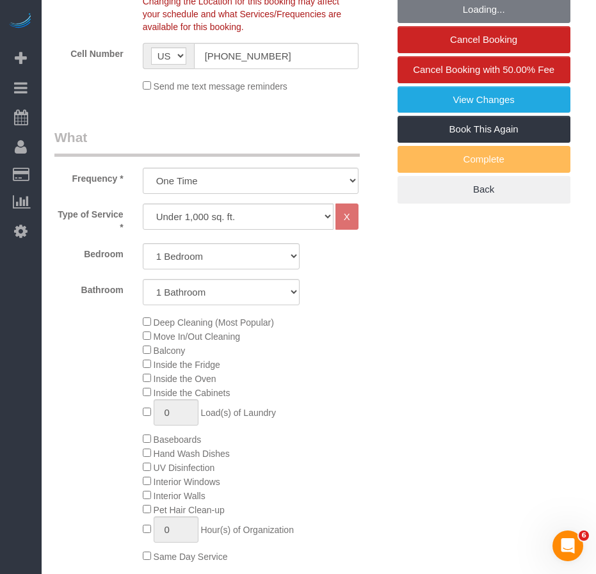
select select "1"
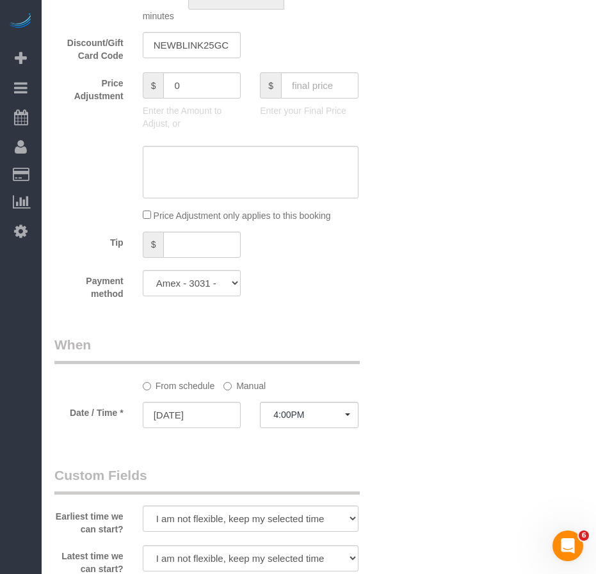
scroll to position [1024, 0]
click at [215, 417] on input "[DATE]" at bounding box center [192, 414] width 99 height 26
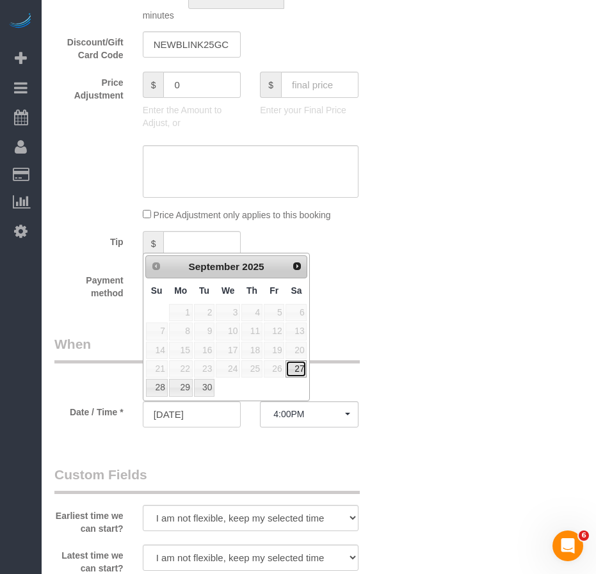
click at [300, 372] on link "27" at bounding box center [295, 368] width 21 height 17
type input "[DATE]"
select select "spot47"
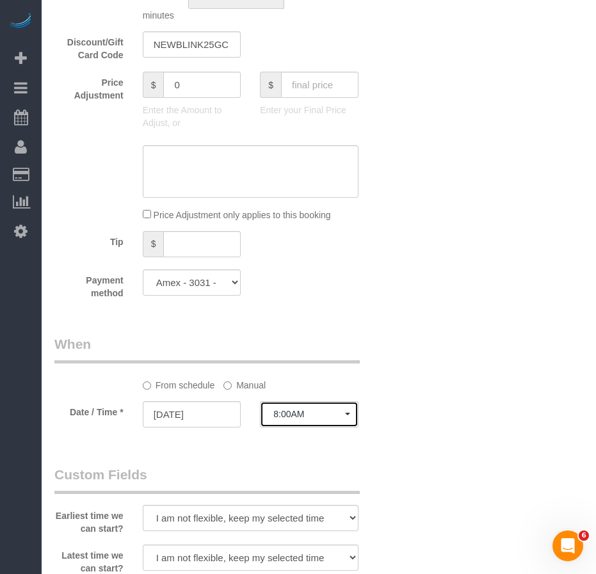
click at [323, 415] on span "8:00AM" at bounding box center [309, 414] width 72 height 10
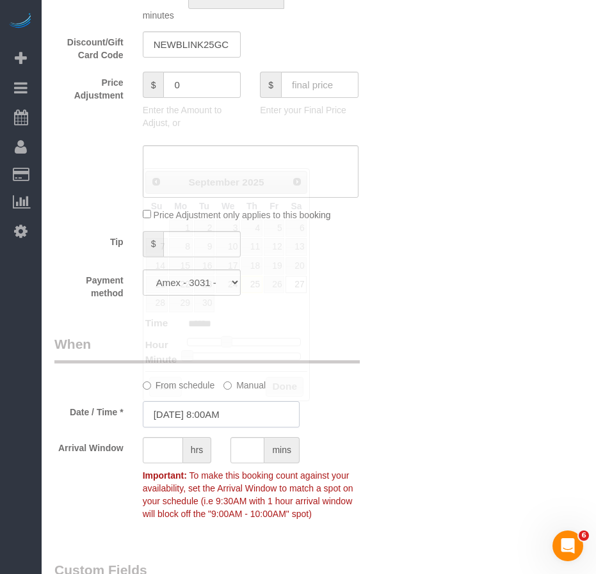
click at [235, 414] on input "[DATE] 8:00AM" at bounding box center [221, 414] width 157 height 26
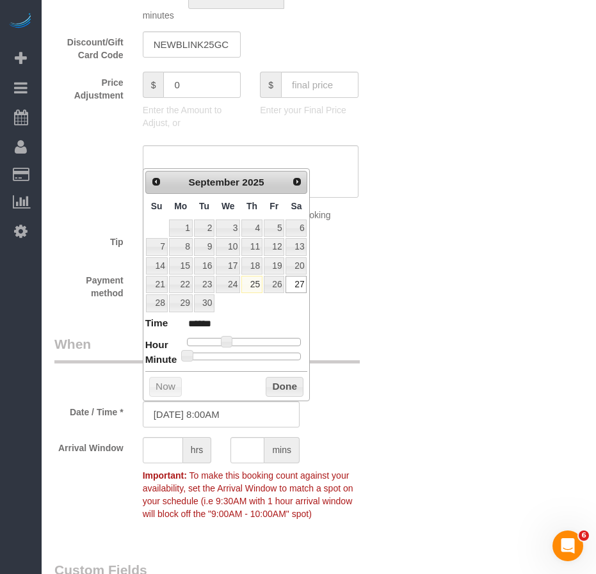
type input "[DATE] 11:00AM"
type input "*******"
click at [242, 340] on div at bounding box center [244, 342] width 115 height 8
type input "[DATE] 1:00PM"
type input "******"
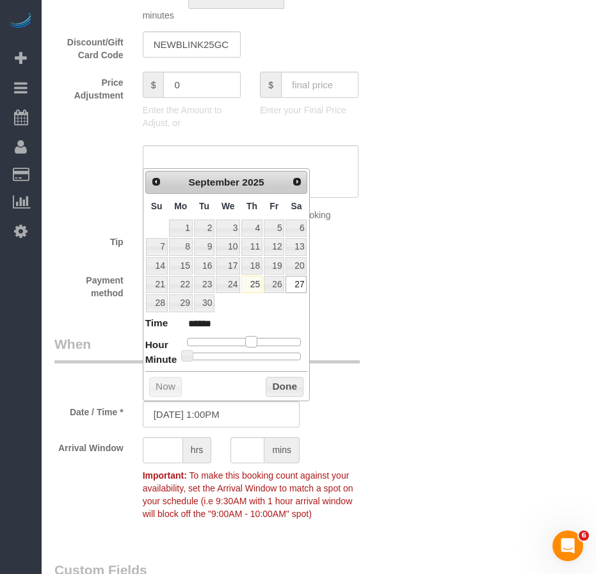
click at [251, 341] on div at bounding box center [244, 342] width 115 height 8
type input "[DATE] 3:00PM"
type input "******"
click at [260, 342] on div at bounding box center [244, 342] width 115 height 8
click at [275, 390] on button "Done" at bounding box center [285, 387] width 38 height 20
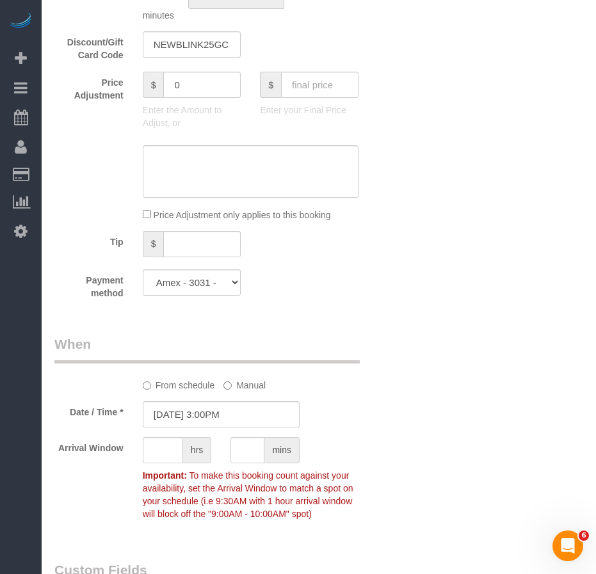
click at [360, 461] on div "Arrival Window hrs mins Important: To make this booking count against your avai…" at bounding box center [221, 481] width 353 height 89
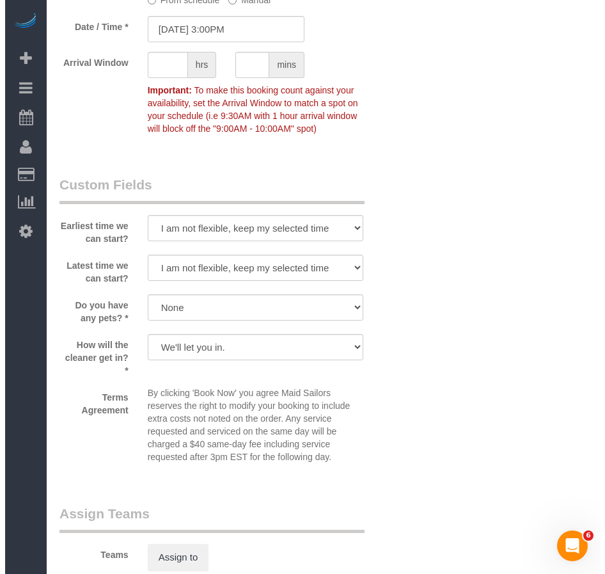
scroll to position [1536, 0]
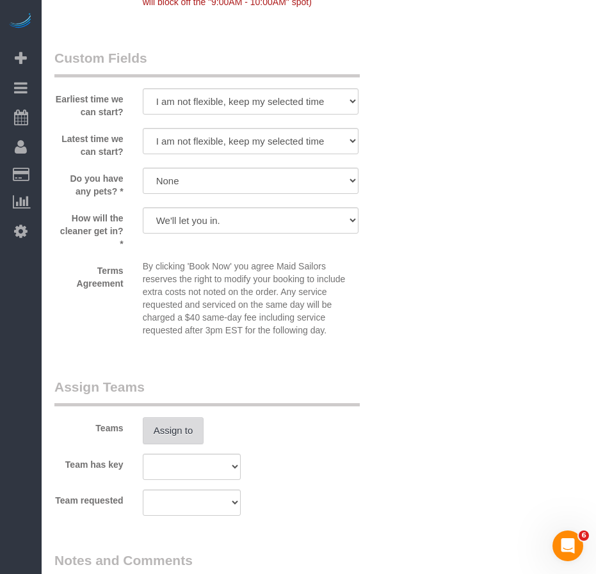
click at [176, 428] on button "Assign to" at bounding box center [173, 430] width 61 height 27
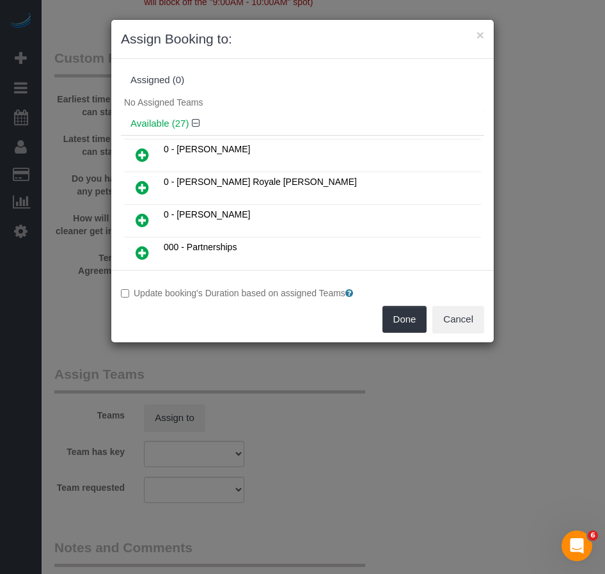
scroll to position [378, 0]
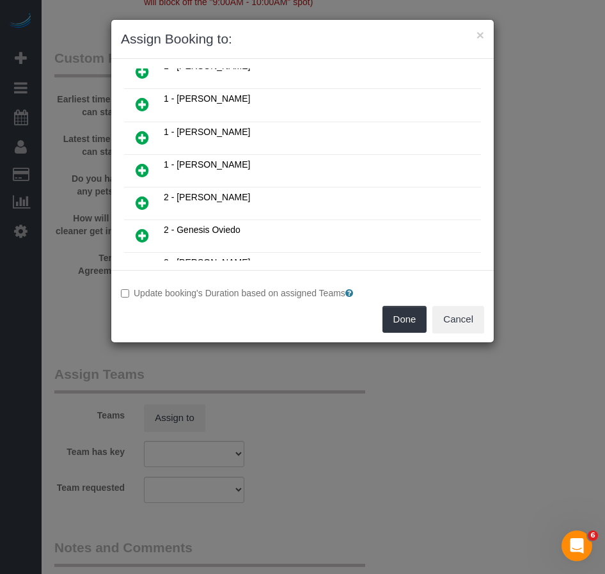
click at [142, 169] on icon at bounding box center [142, 170] width 13 height 15
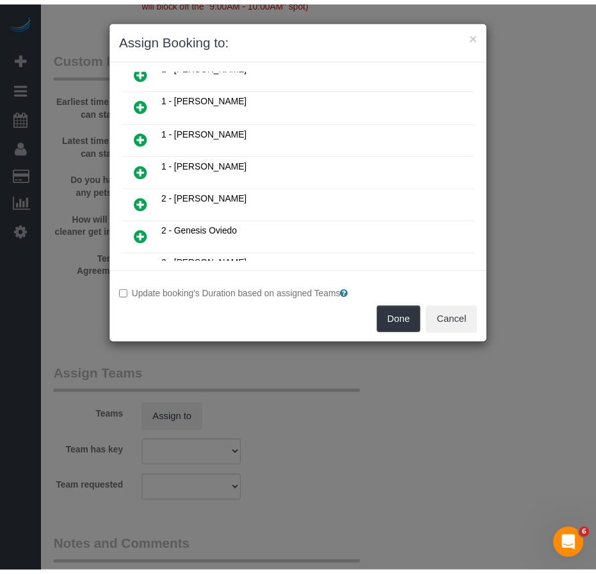
scroll to position [408, 0]
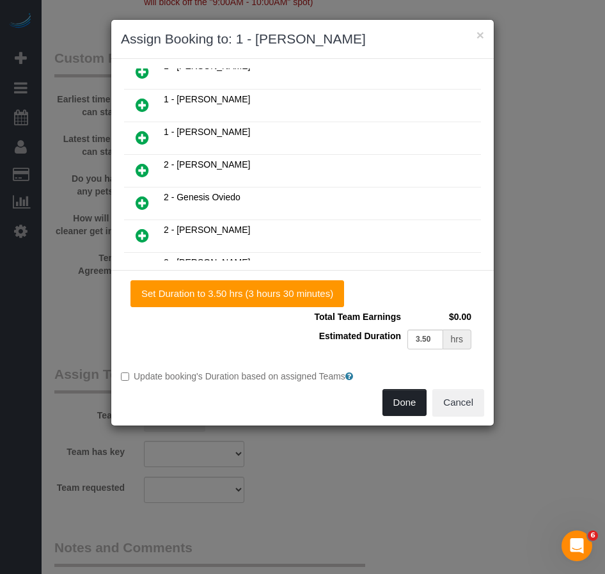
drag, startPoint x: 402, startPoint y: 402, endPoint x: 395, endPoint y: 378, distance: 24.5
click at [402, 401] on button "Done" at bounding box center [405, 402] width 45 height 27
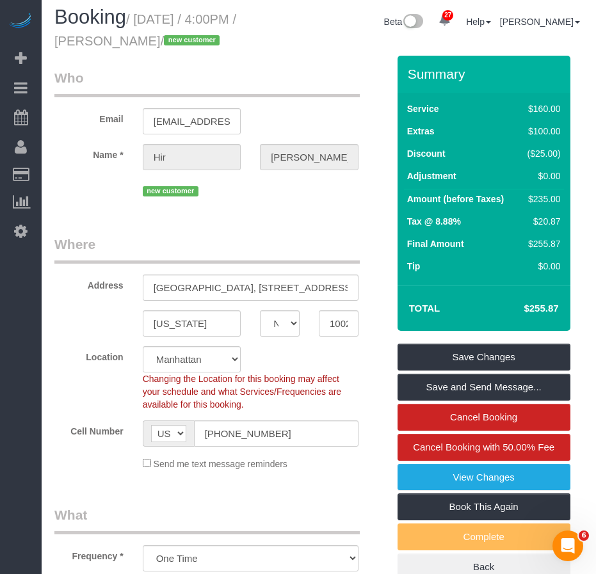
scroll to position [0, 0]
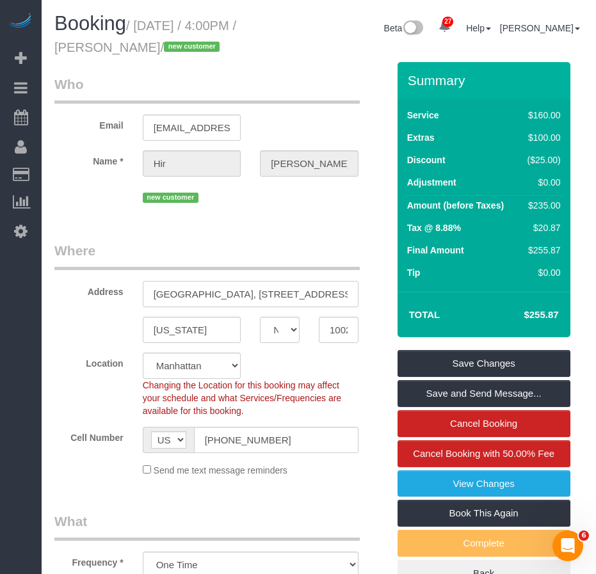
click at [300, 295] on input "[GEOGRAPHIC_DATA], [STREET_ADDRESS][US_STATE]" at bounding box center [251, 294] width 216 height 26
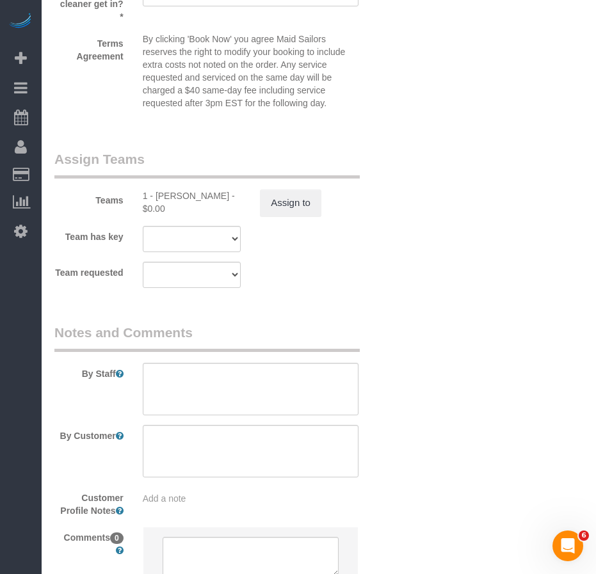
scroll to position [1701, 0]
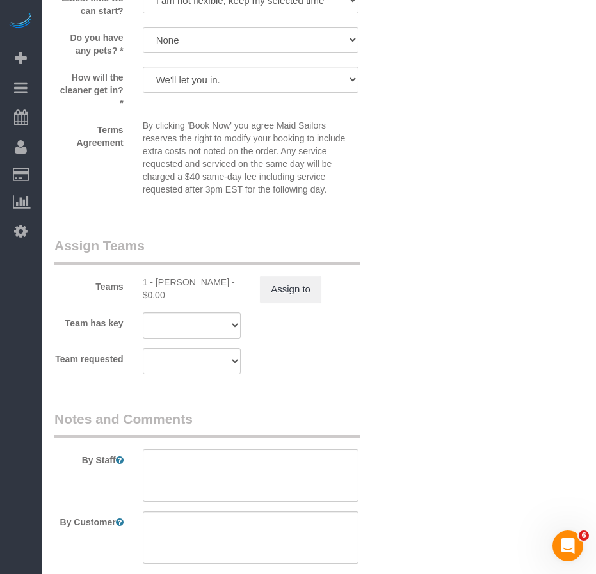
type input "[GEOGRAPHIC_DATA], [STREET_ADDRESS] [STREET_ADDRESS]"
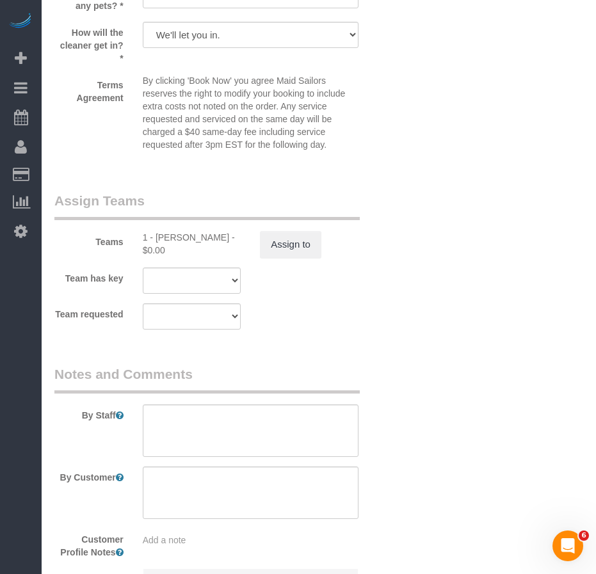
scroll to position [1893, 0]
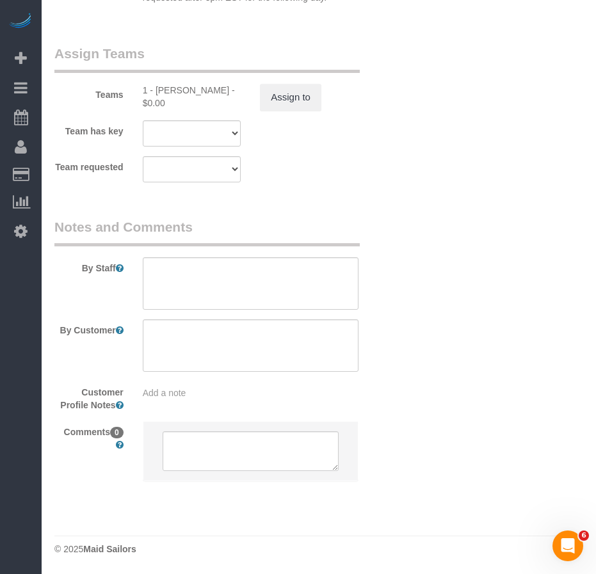
click at [175, 383] on div "Add a note" at bounding box center [250, 390] width 235 height 18
click at [180, 392] on span "Add a note" at bounding box center [165, 393] width 44 height 10
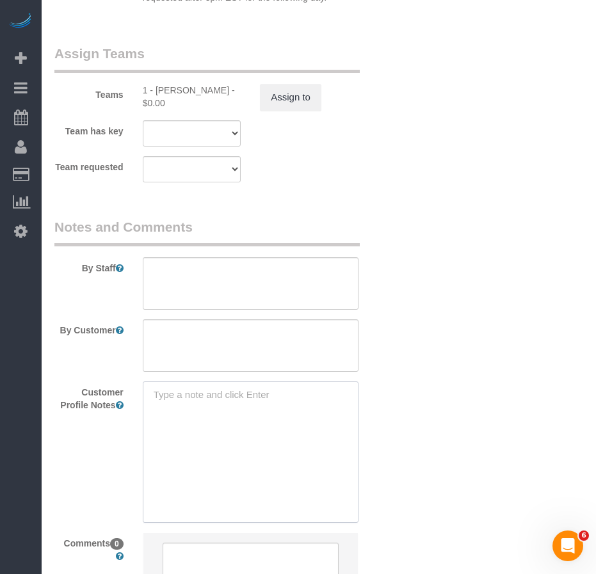
paste textarea "[URL][DOMAIN_NAME]"
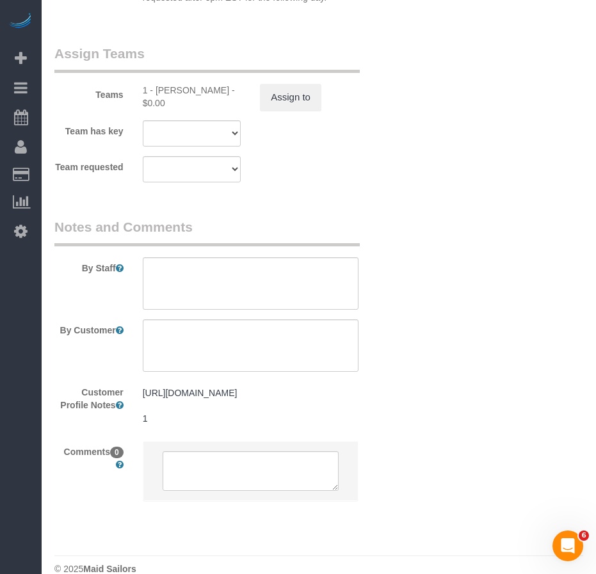
click at [196, 416] on pre "[URL][DOMAIN_NAME] 1" at bounding box center [251, 405] width 216 height 38
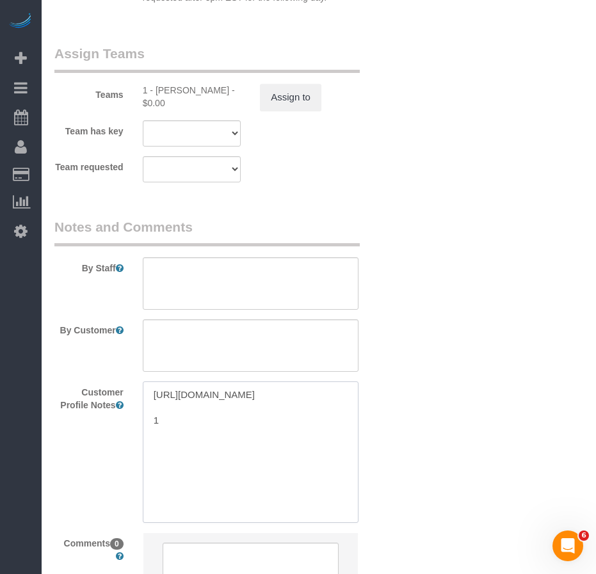
click at [203, 447] on textarea "[URL][DOMAIN_NAME] 1" at bounding box center [251, 451] width 216 height 141
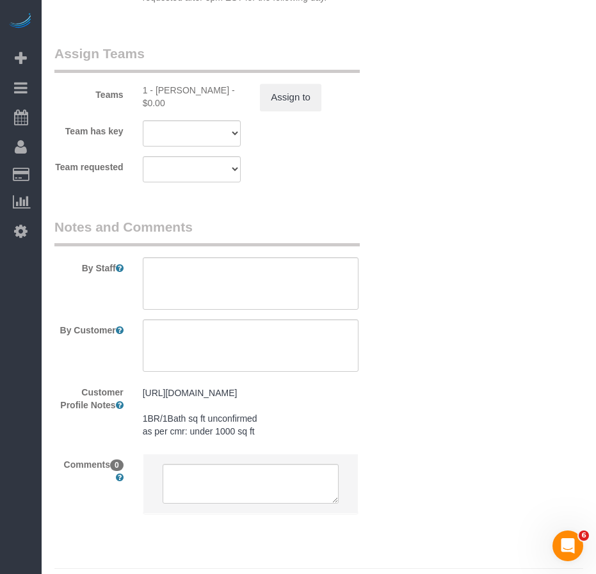
click at [273, 438] on pre "[URL][DOMAIN_NAME] 1BR/1Bath sq ft unconfirmed as per cmr: under 1000 sq ft" at bounding box center [251, 411] width 216 height 51
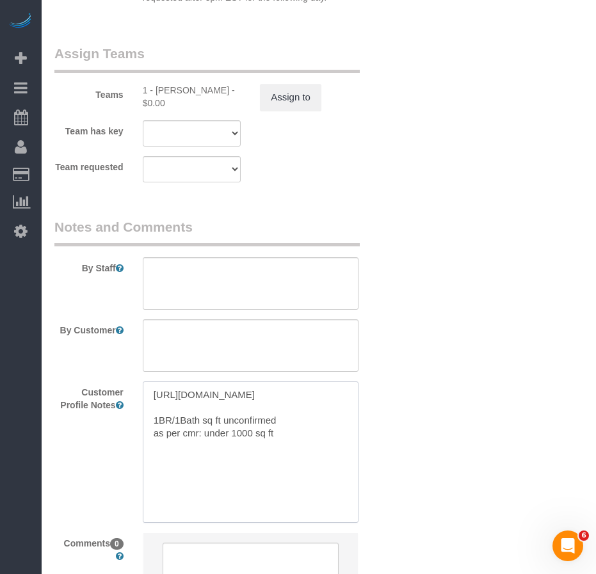
click at [290, 464] on textarea "[URL][DOMAIN_NAME] 1BR/1Bath sq ft unconfirmed as per cmr: under 1000 sq ft" at bounding box center [251, 451] width 216 height 141
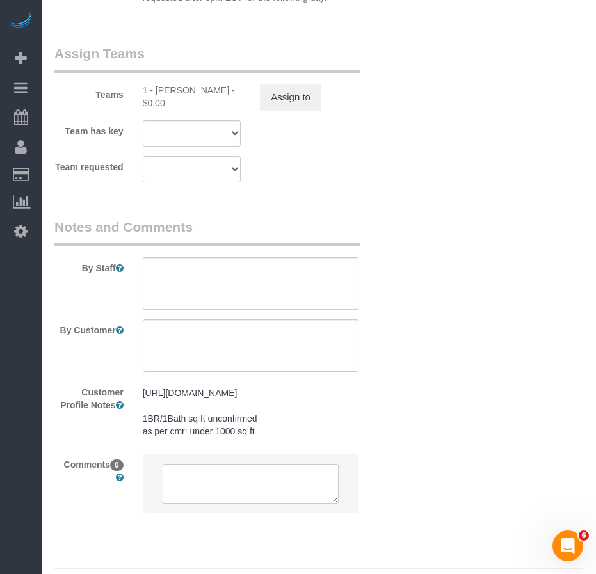
click at [297, 438] on pre "[URL][DOMAIN_NAME] 1BR/1Bath sq ft unconfirmed as per cmr: under 1000 sq ft" at bounding box center [251, 411] width 216 height 51
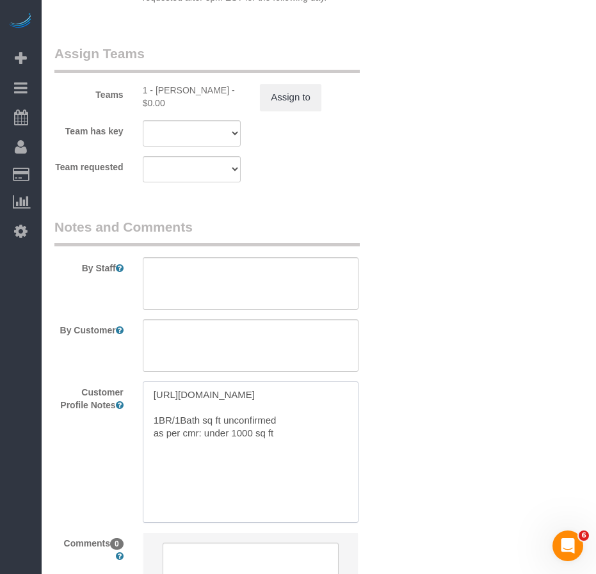
click at [294, 455] on textarea "[URL][DOMAIN_NAME] 1BR/1Bath sq ft unconfirmed as per cmr: under 1000 sq ft" at bounding box center [251, 451] width 216 height 141
paste textarea "[URL][DOMAIN_NAME]"
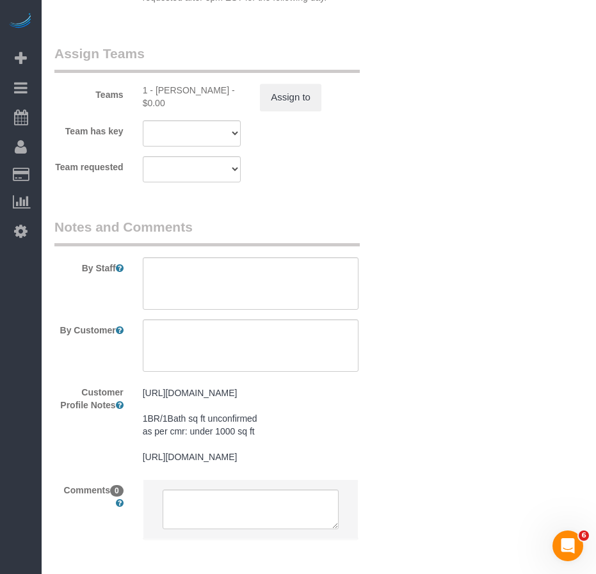
click at [212, 463] on pre "[URL][DOMAIN_NAME] 1BR/1Bath sq ft unconfirmed as per cmr: under 1000 sq ft [UR…" at bounding box center [251, 424] width 216 height 77
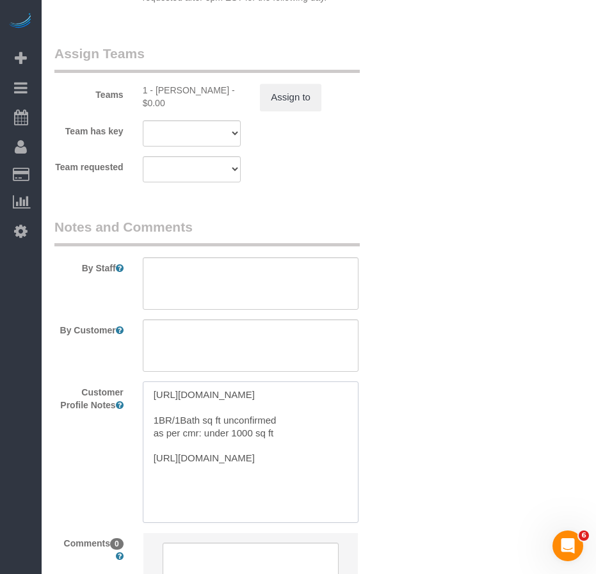
click at [283, 497] on textarea "[URL][DOMAIN_NAME] 1BR/1Bath sq ft unconfirmed as per cmr: under 1000 sq ft [UR…" at bounding box center [251, 451] width 216 height 141
paste textarea "561-815 sq ft"
click at [156, 512] on textarea "[URL][DOMAIN_NAME] 1BR/1Bath sq ft unconfirmed as per cmr: under 1000 sq ft [UR…" at bounding box center [251, 451] width 216 height 141
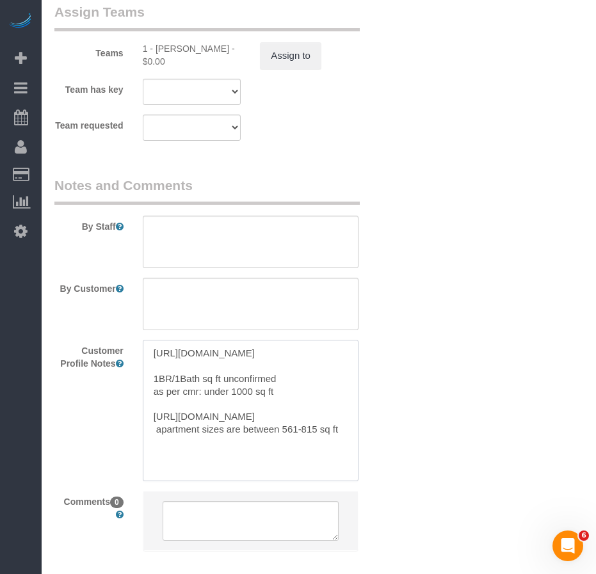
scroll to position [1957, 0]
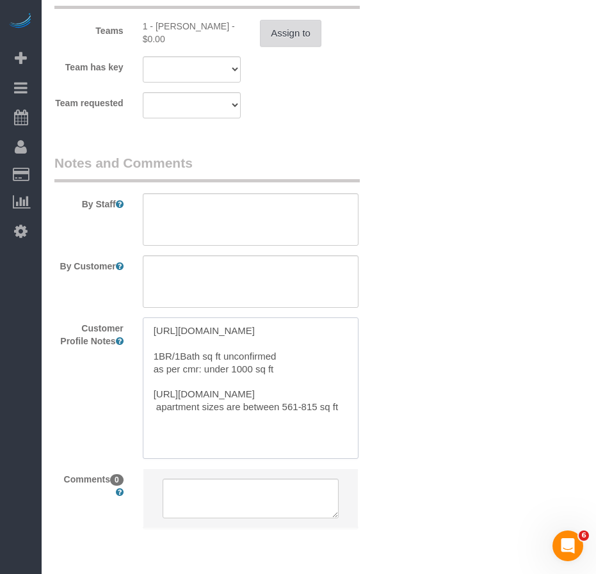
type textarea "[URL][DOMAIN_NAME] 1BR/1Bath sq ft unconfirmed as per cmr: under 1000 sq ft [UR…"
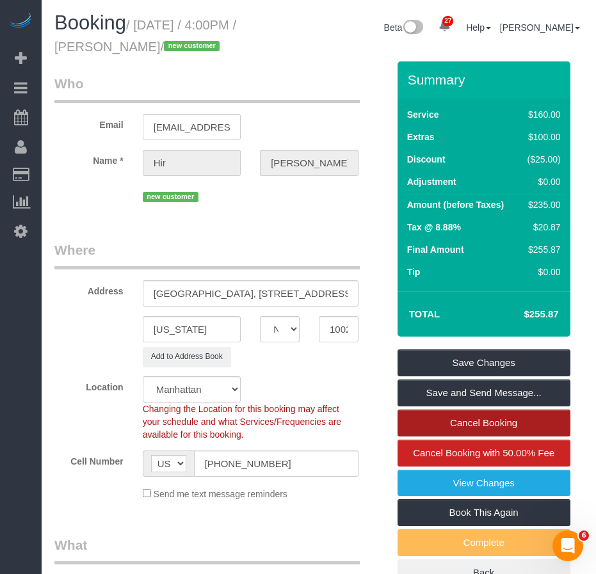
scroll to position [0, 0]
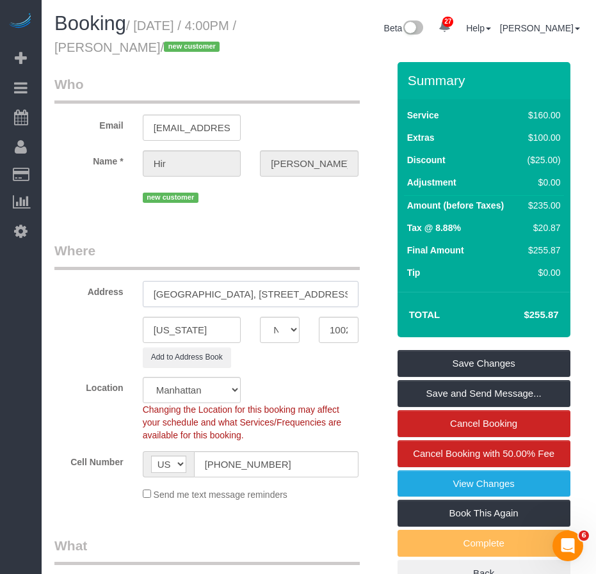
click at [335, 297] on body "27 Beta Your Notifications You have 0 alerts × You have 2 to charge for [DATE] …" at bounding box center [298, 287] width 596 height 574
click at [295, 298] on input "[GEOGRAPHIC_DATA], [STREET_ADDRESS] [STREET_ADDRESS][US_STATE]" at bounding box center [251, 294] width 216 height 26
click at [337, 294] on body "27 Beta Your Notifications You have 0 alerts × You have 2 to charge for [DATE] …" at bounding box center [298, 287] width 596 height 574
click at [249, 295] on input "[GEOGRAPHIC_DATA], [STREET_ADDRESS] [STREET_ADDRESS][US_STATE]" at bounding box center [251, 294] width 216 height 26
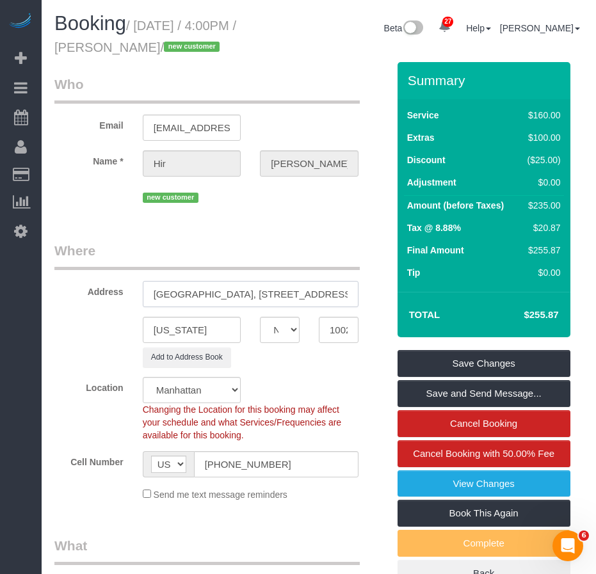
type input "[GEOGRAPHIC_DATA], [STREET_ADDRESS] 14G"
click at [283, 369] on fieldset "Where Address [GEOGRAPHIC_DATA], [STREET_ADDRESS] 14G [US_STATE] AK AL AR AZ CA…" at bounding box center [220, 375] width 333 height 269
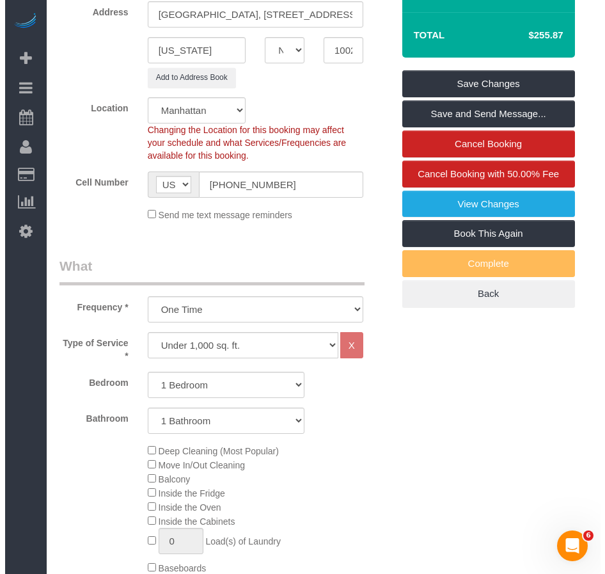
scroll to position [262, 0]
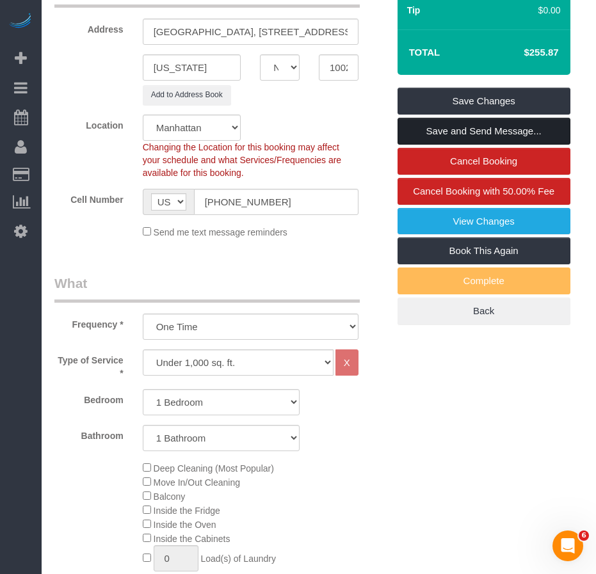
click at [429, 131] on link "Save and Send Message..." at bounding box center [483, 131] width 173 height 27
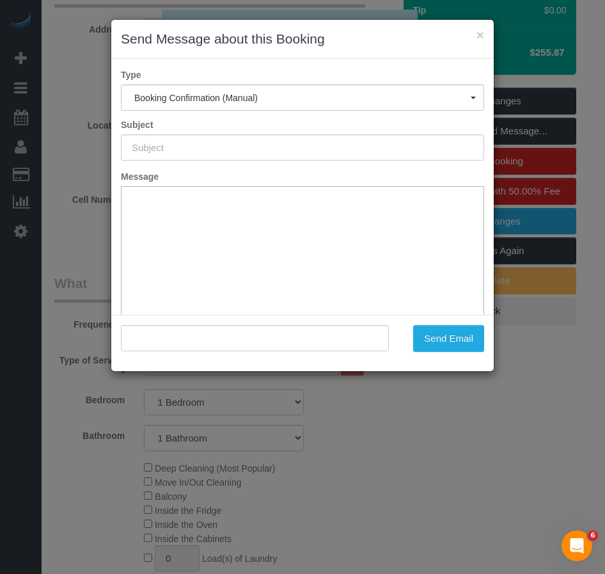
type input "Cleaning Confirmed for [DATE] 3:00pm"
type input ""[PERSON_NAME]" <[EMAIL_ADDRESS][DOMAIN_NAME]>"
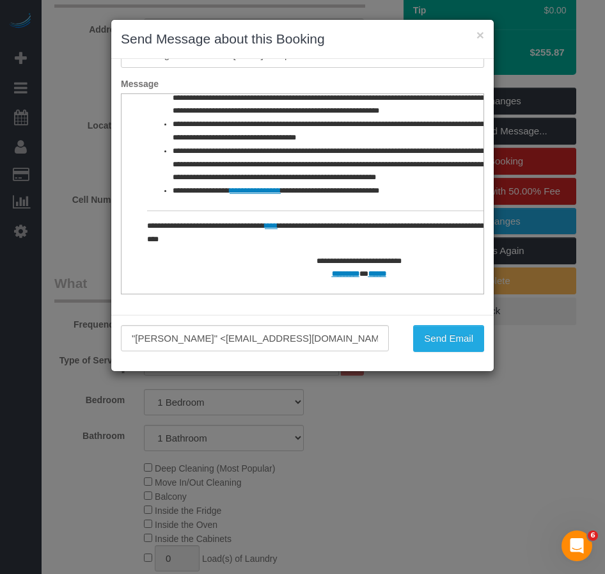
scroll to position [94, 0]
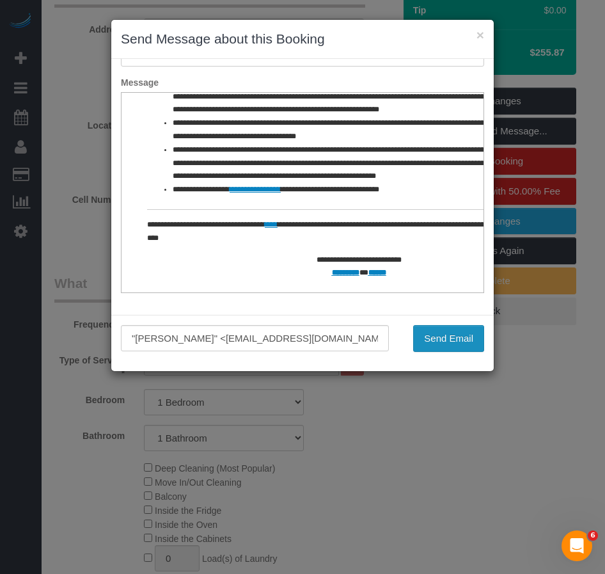
drag, startPoint x: 438, startPoint y: 340, endPoint x: 583, endPoint y: 307, distance: 148.9
click at [439, 340] on button "Send Email" at bounding box center [448, 338] width 71 height 27
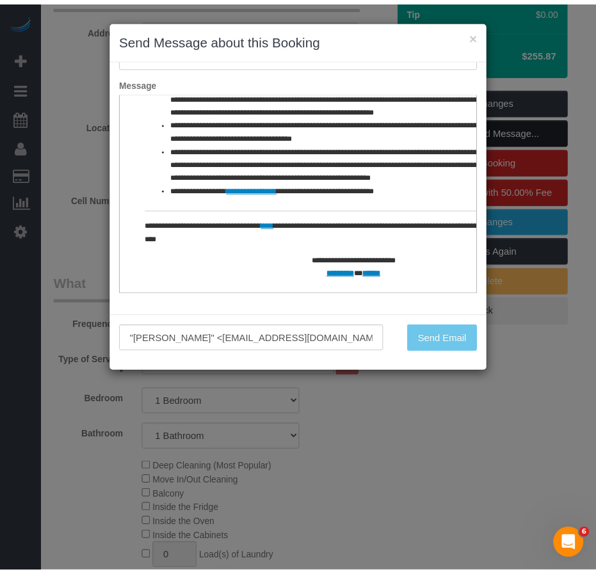
scroll to position [308, 0]
